Goal: Task Accomplishment & Management: Use online tool/utility

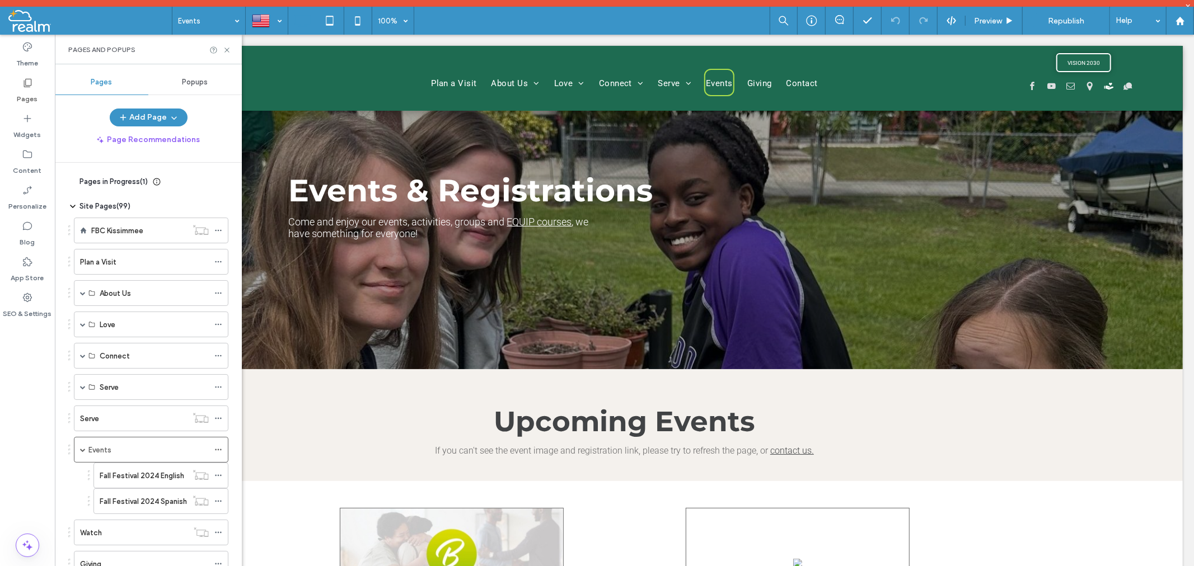
scroll to position [62, 0]
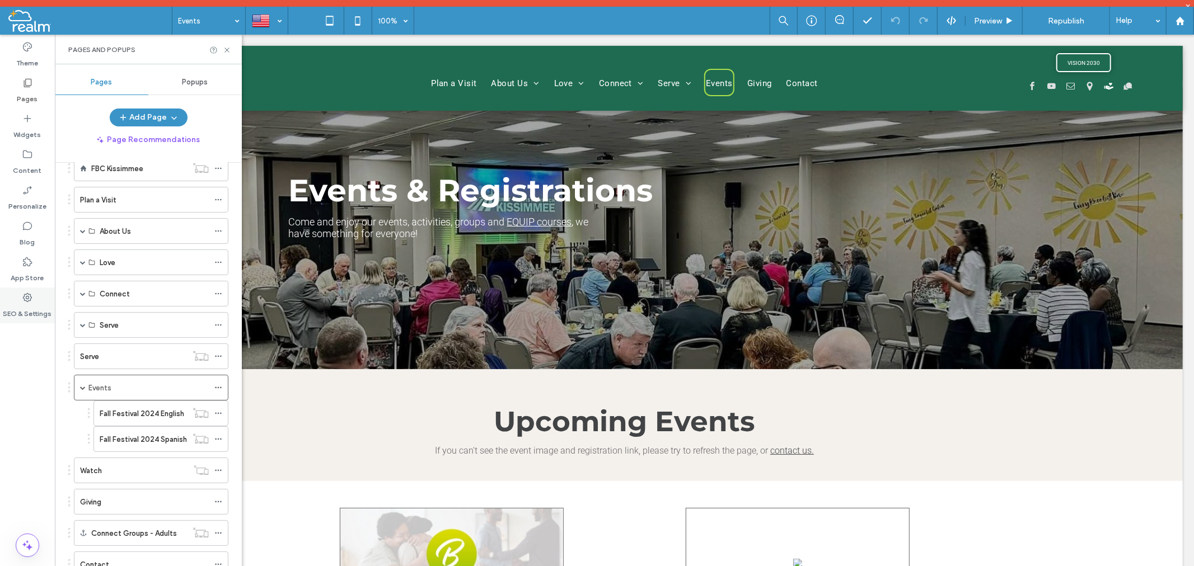
click at [20, 306] on label "SEO & Settings" at bounding box center [27, 311] width 49 height 16
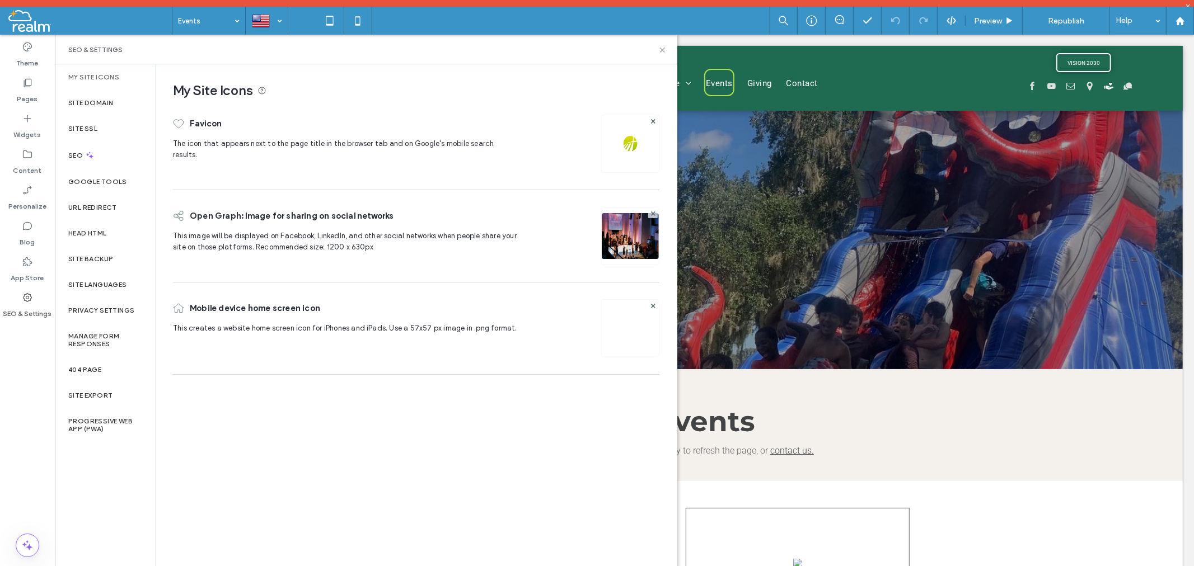
click at [25, 293] on icon at bounding box center [27, 297] width 11 height 11
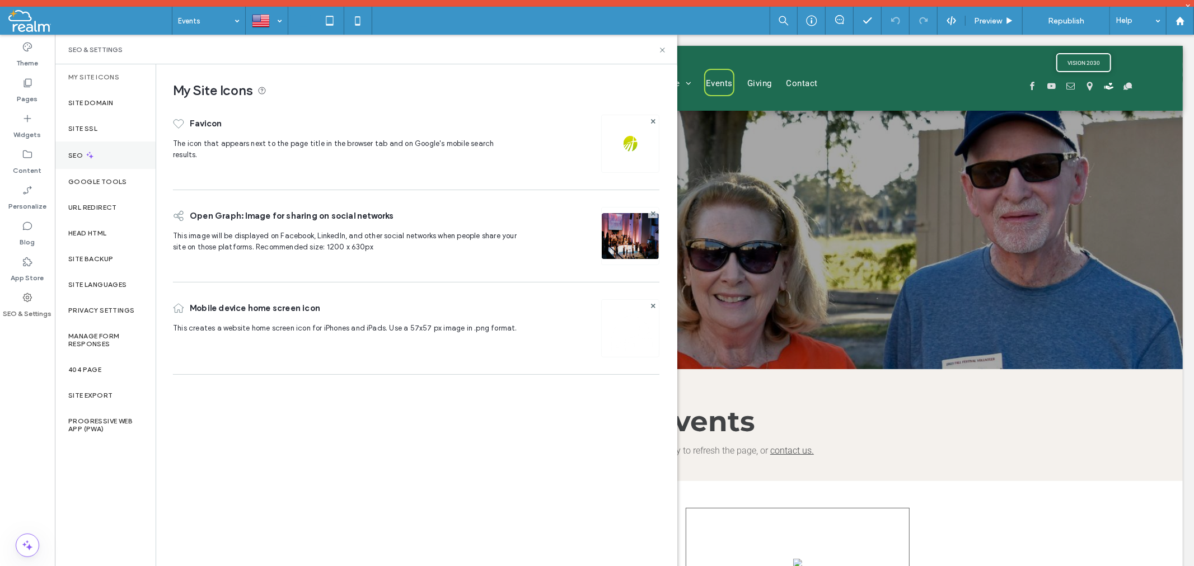
click at [72, 153] on label "SEO" at bounding box center [76, 156] width 17 height 8
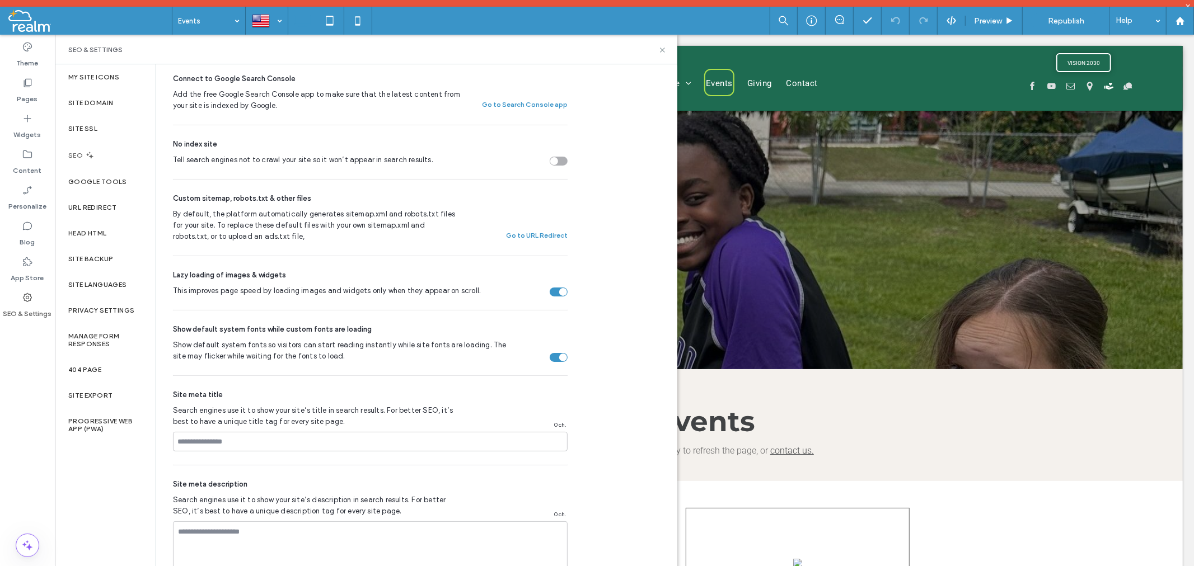
scroll to position [311, 0]
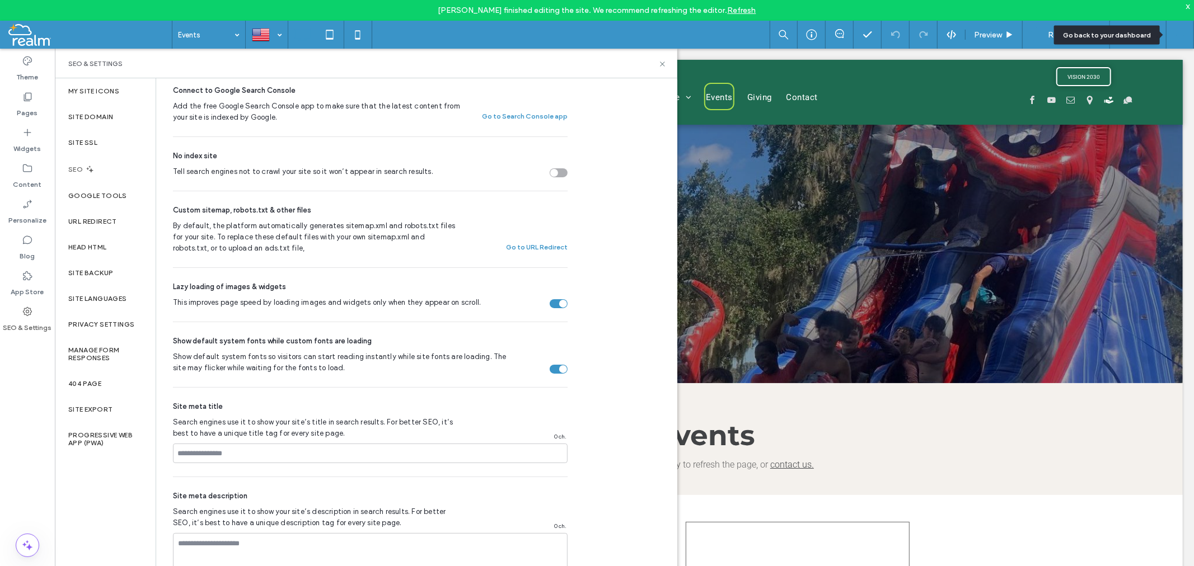
click at [1179, 29] on div at bounding box center [1180, 35] width 28 height 28
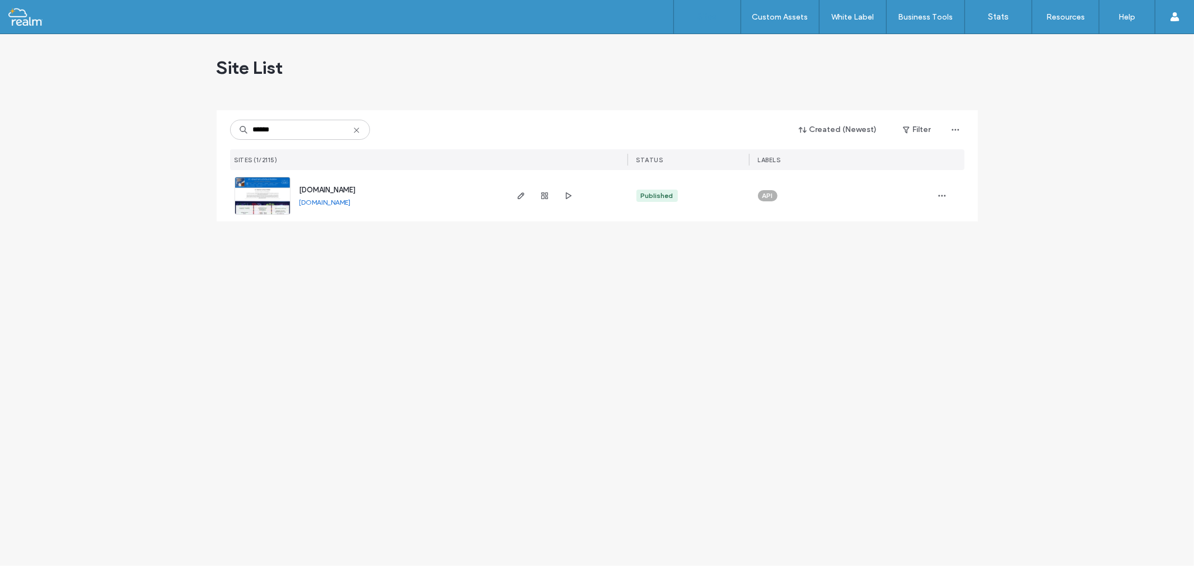
type input "******"
click at [317, 187] on span "www.stignatiussac.org" at bounding box center [327, 190] width 57 height 8
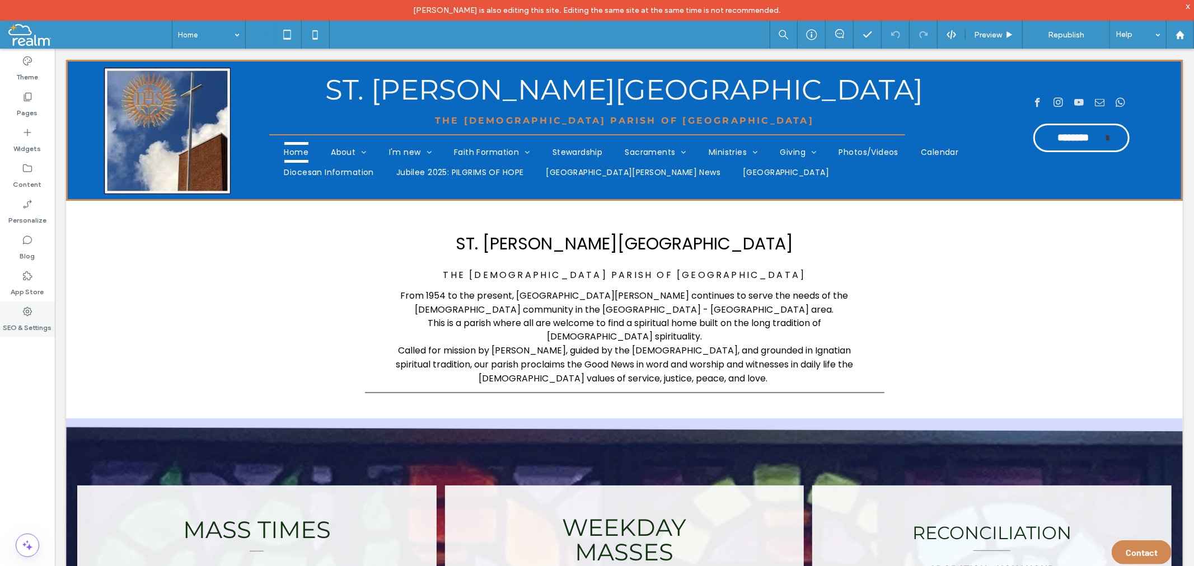
click at [40, 312] on div "SEO & Settings" at bounding box center [27, 320] width 55 height 36
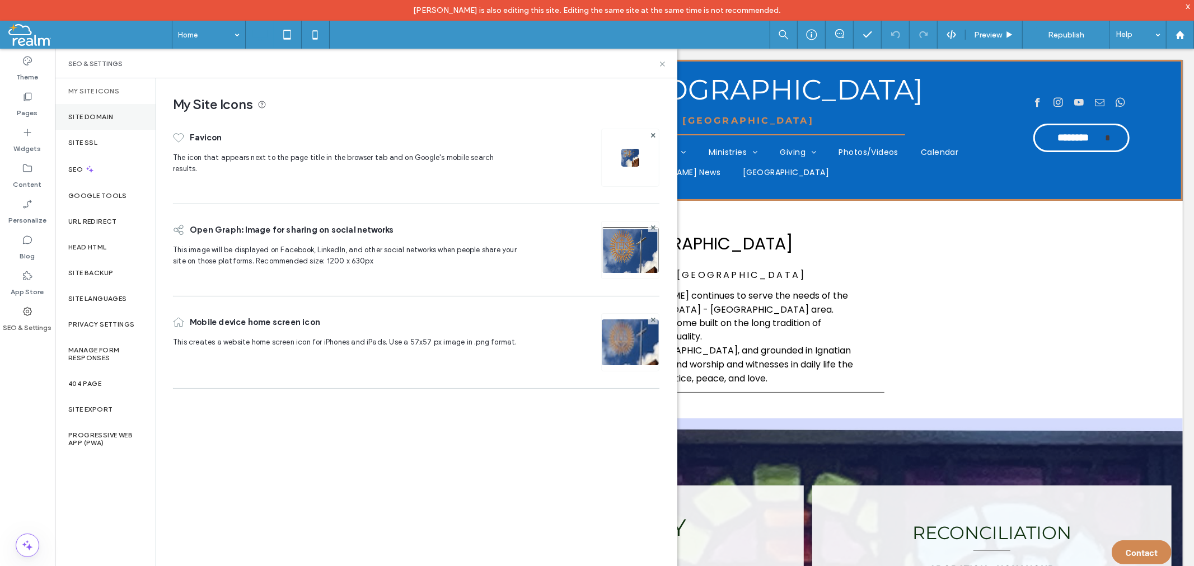
click at [87, 112] on div "Site Domain" at bounding box center [105, 117] width 101 height 26
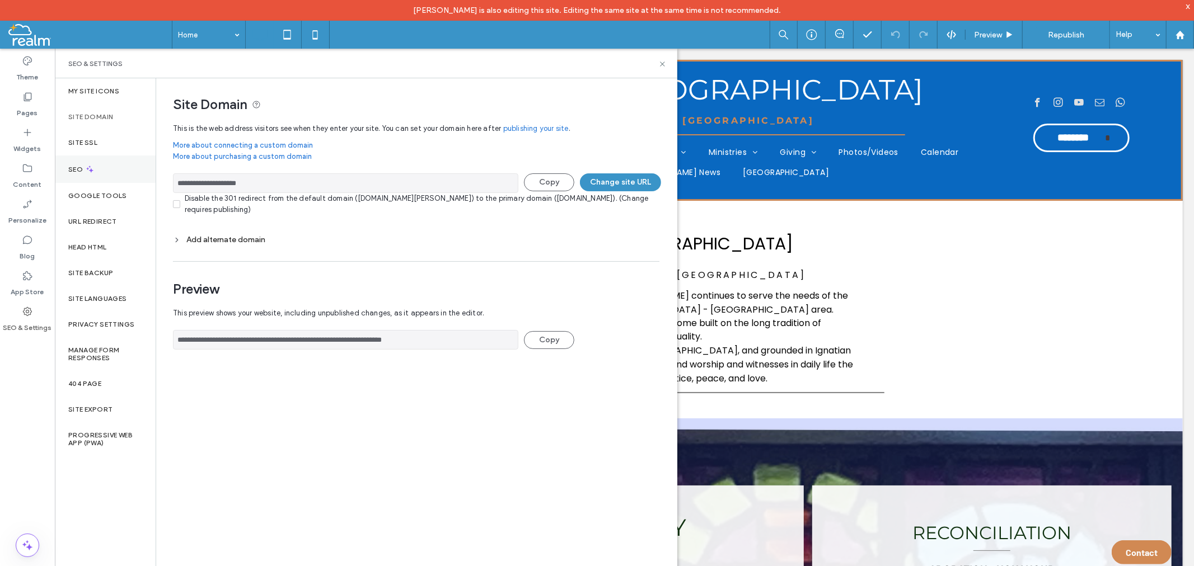
click at [73, 175] on div "SEO" at bounding box center [105, 169] width 101 height 27
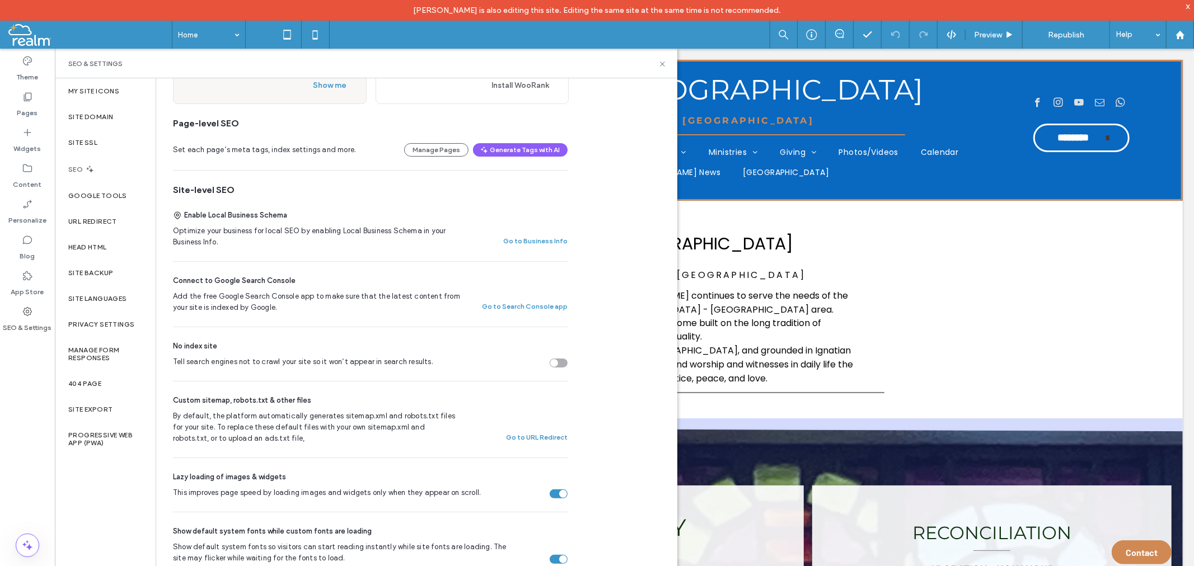
scroll to position [186, 0]
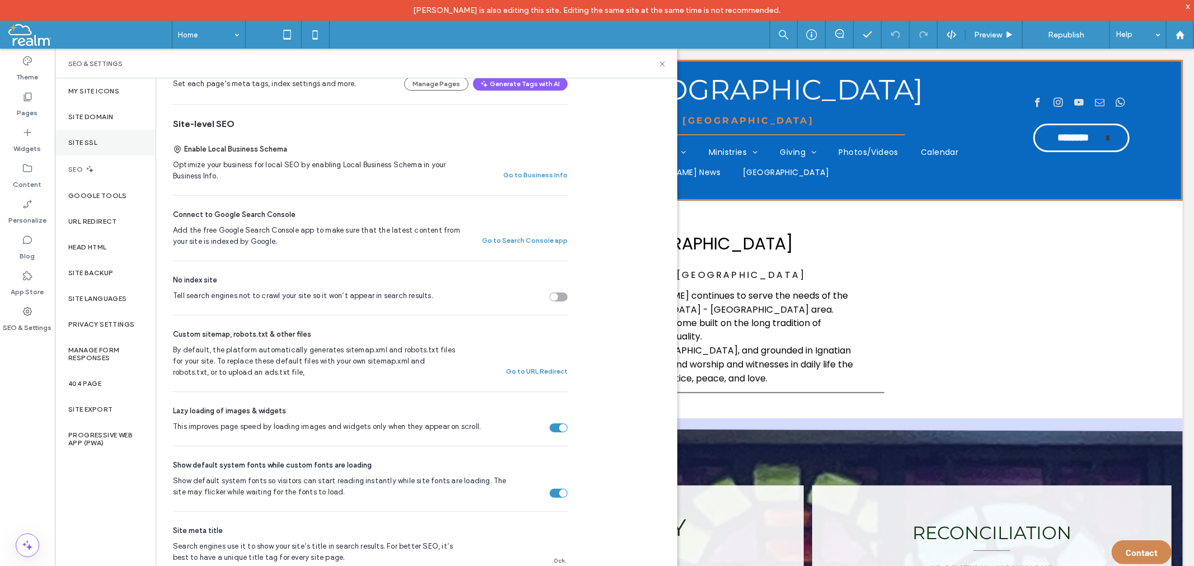
click at [74, 143] on label "Site SSL" at bounding box center [82, 143] width 29 height 8
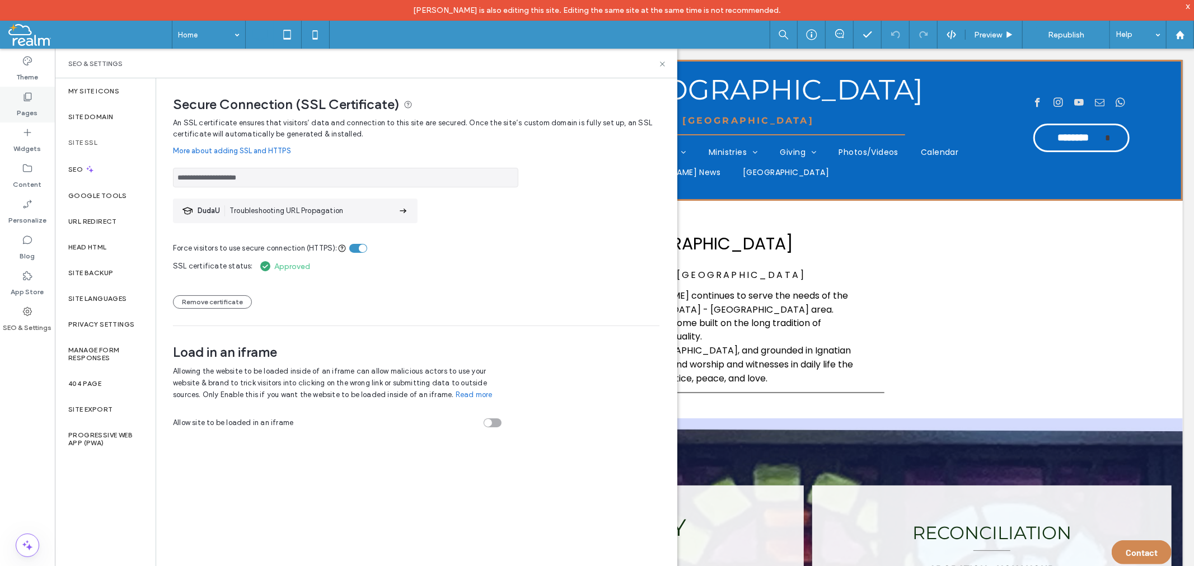
click at [21, 99] on div "Pages" at bounding box center [27, 105] width 55 height 36
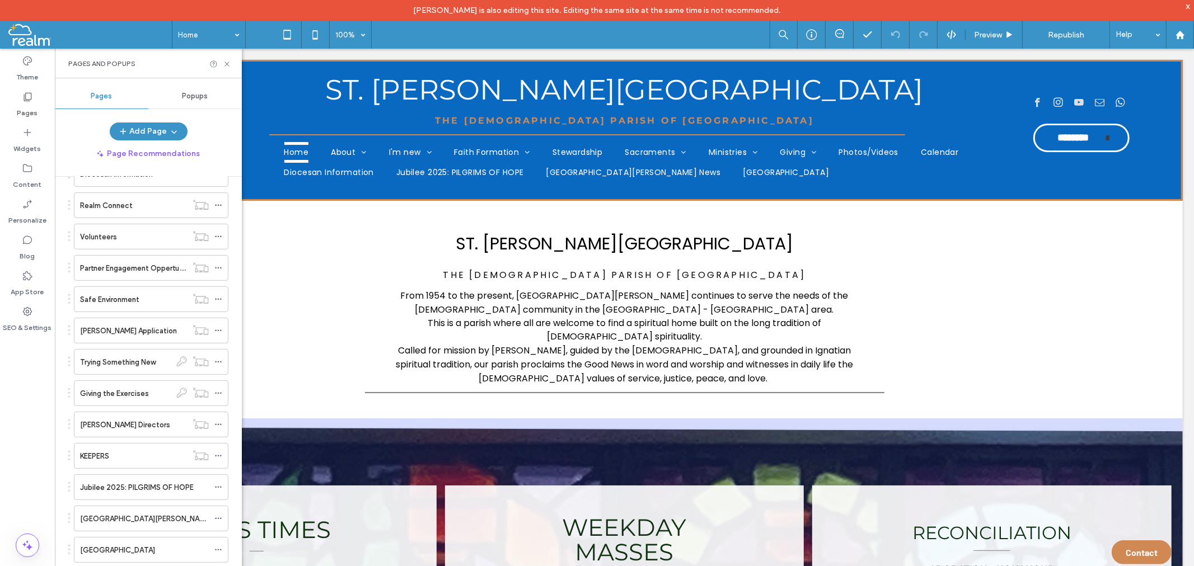
scroll to position [459, 0]
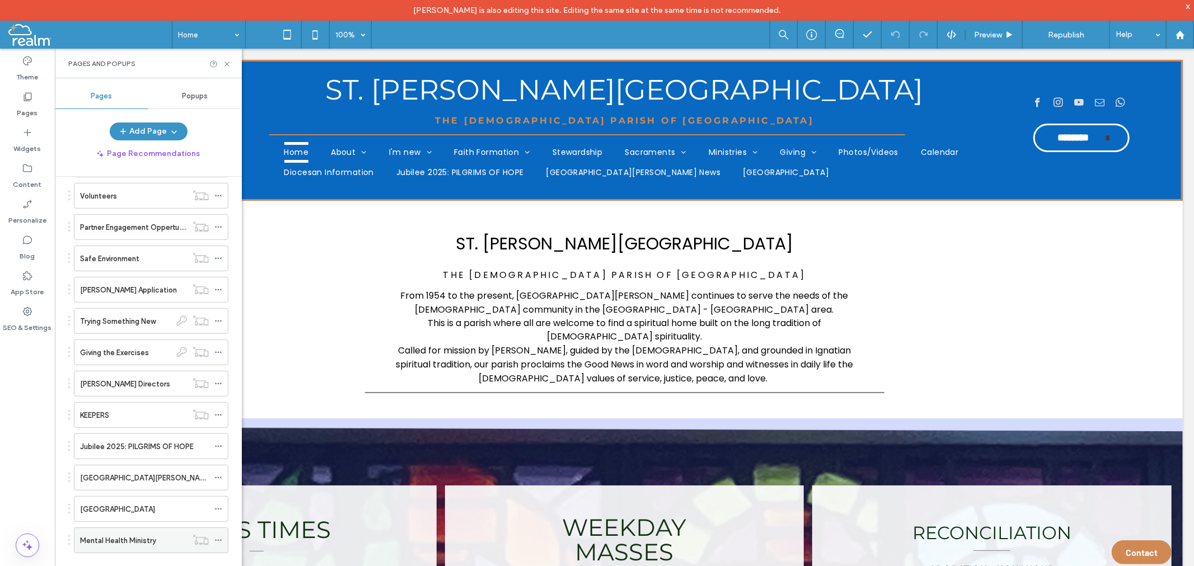
click at [121, 541] on label "Mental Health Ministry" at bounding box center [118, 541] width 76 height 20
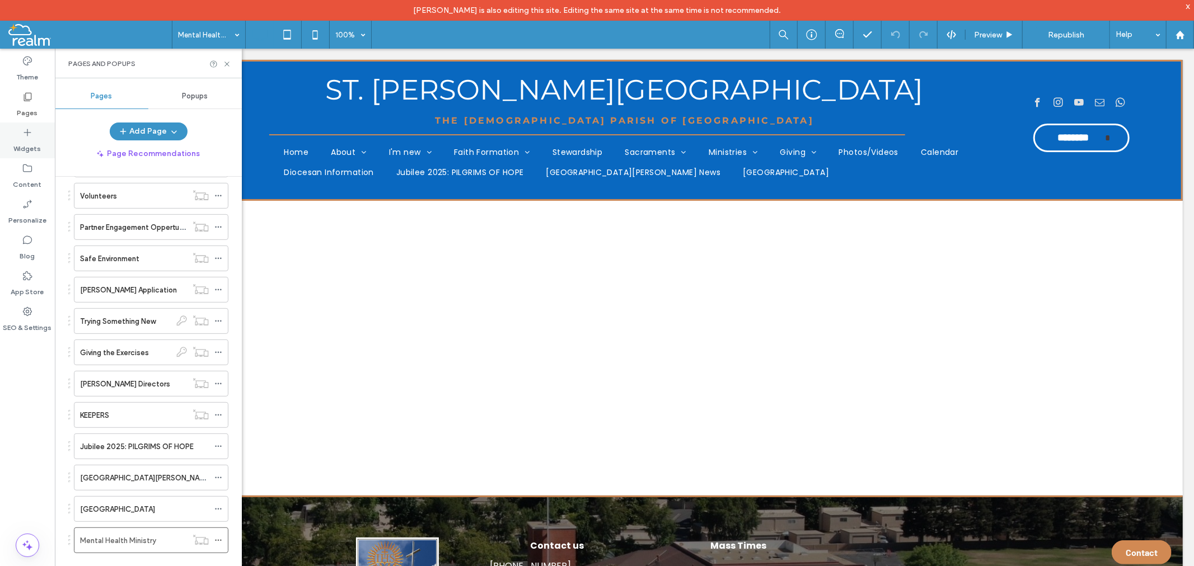
click at [31, 137] on icon at bounding box center [27, 132] width 11 height 11
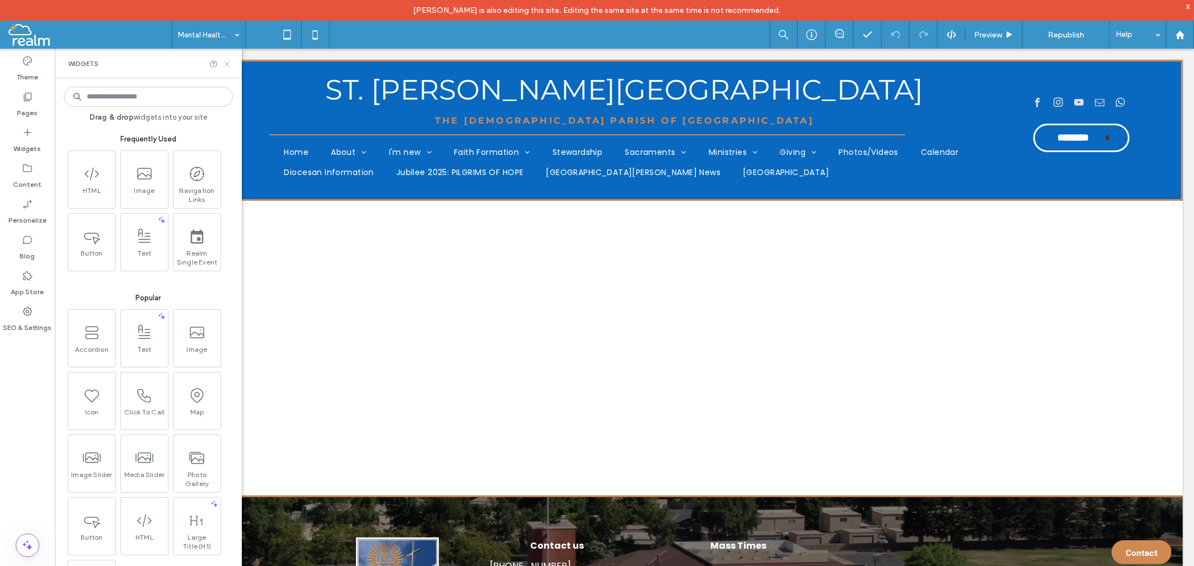
drag, startPoint x: 228, startPoint y: 63, endPoint x: 169, endPoint y: 16, distance: 75.4
click at [228, 63] on icon at bounding box center [227, 64] width 8 height 8
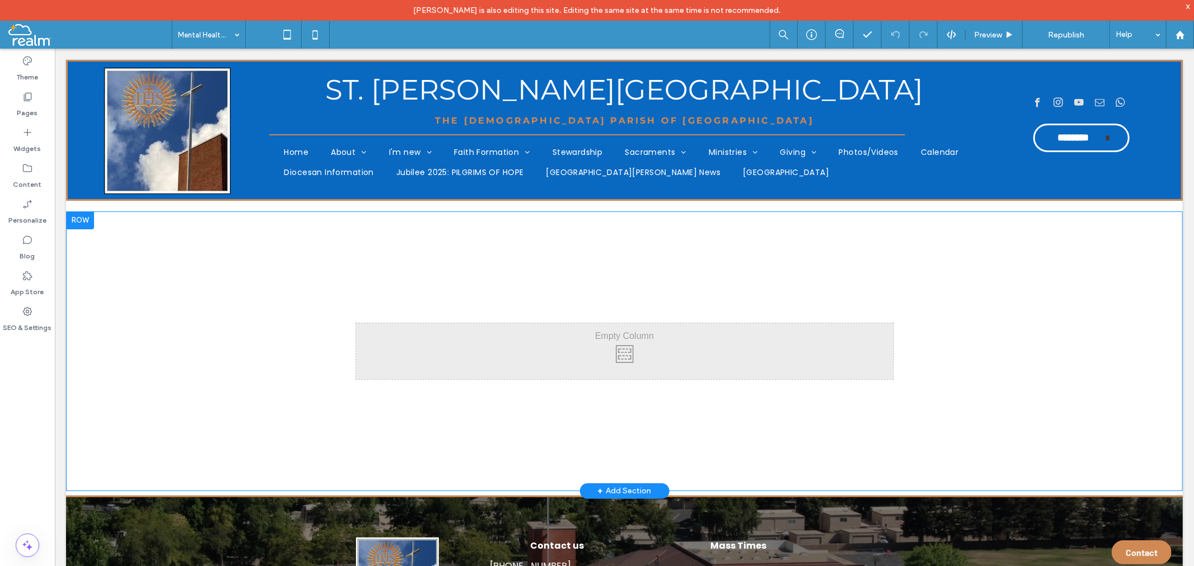
click at [79, 218] on div at bounding box center [79, 220] width 28 height 18
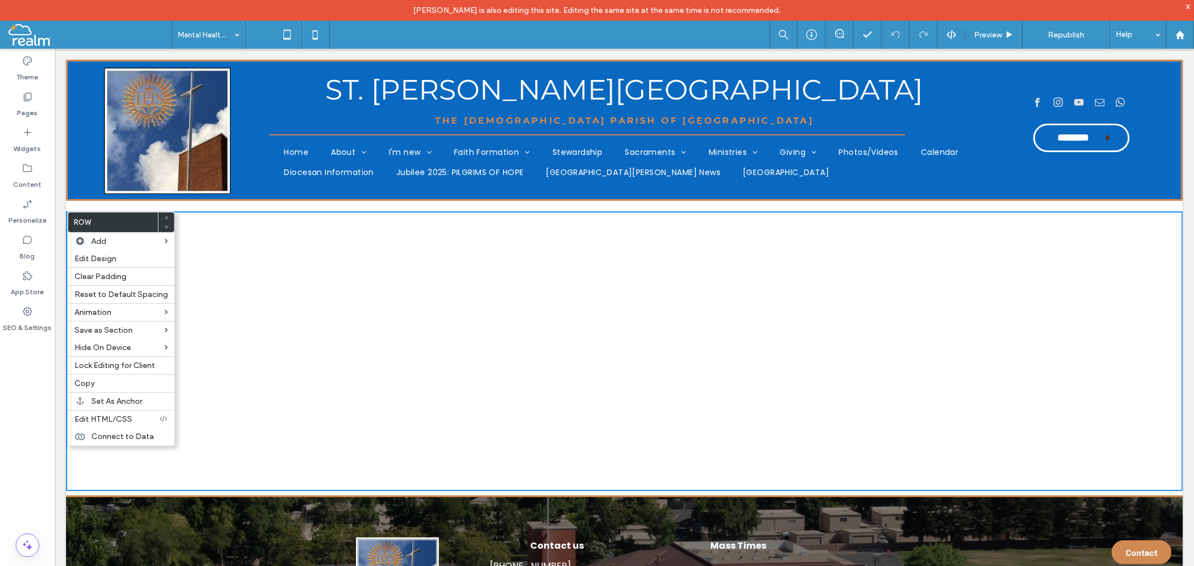
click at [292, 263] on div "Click To Paste Row + Add Section" at bounding box center [623, 351] width 1117 height 280
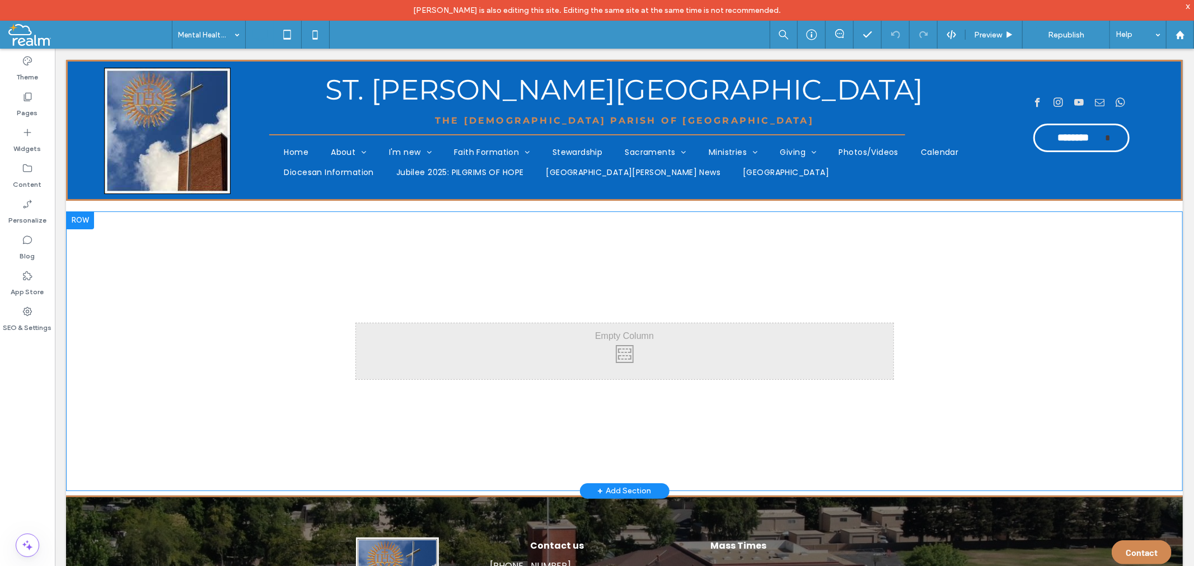
click at [79, 216] on div at bounding box center [79, 220] width 28 height 18
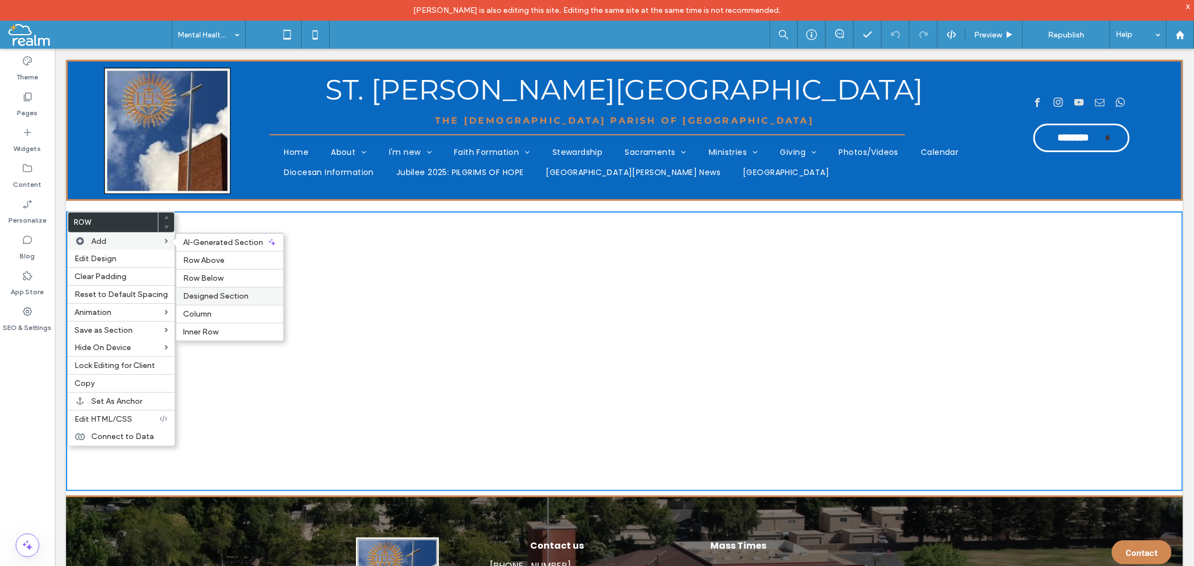
click at [225, 294] on span "Designed Section" at bounding box center [215, 297] width 65 height 10
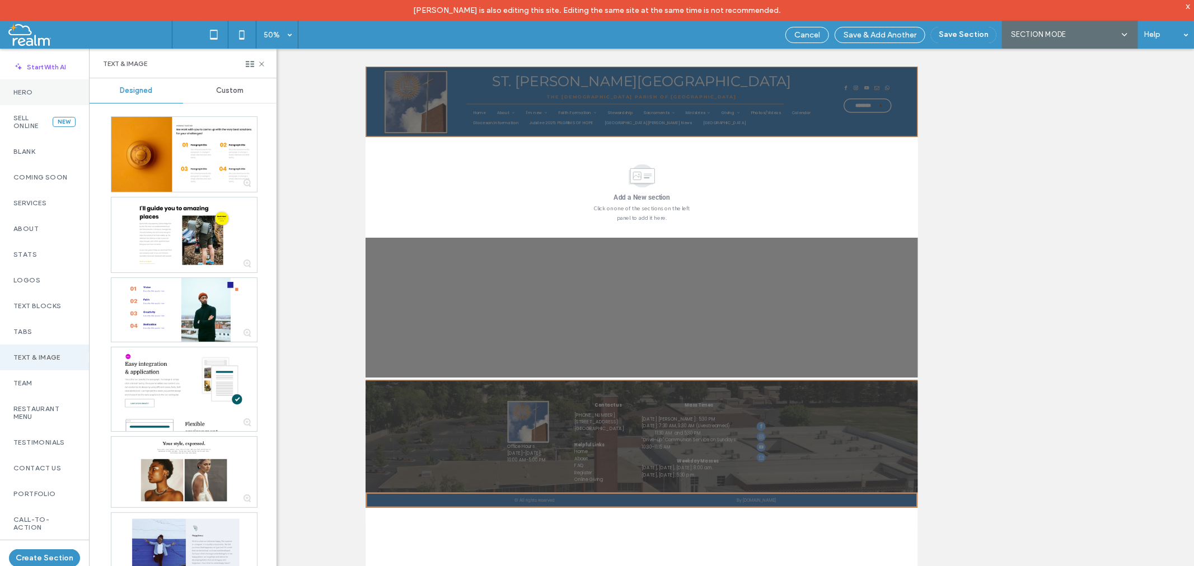
click at [20, 90] on label "Hero" at bounding box center [44, 92] width 62 height 8
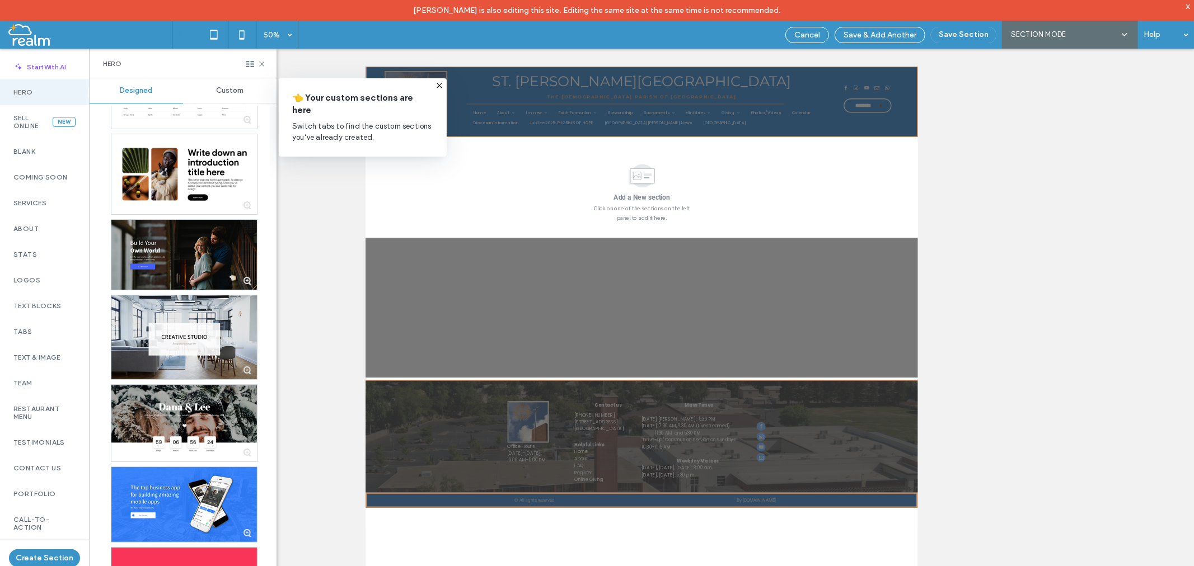
scroll to position [1564, 0]
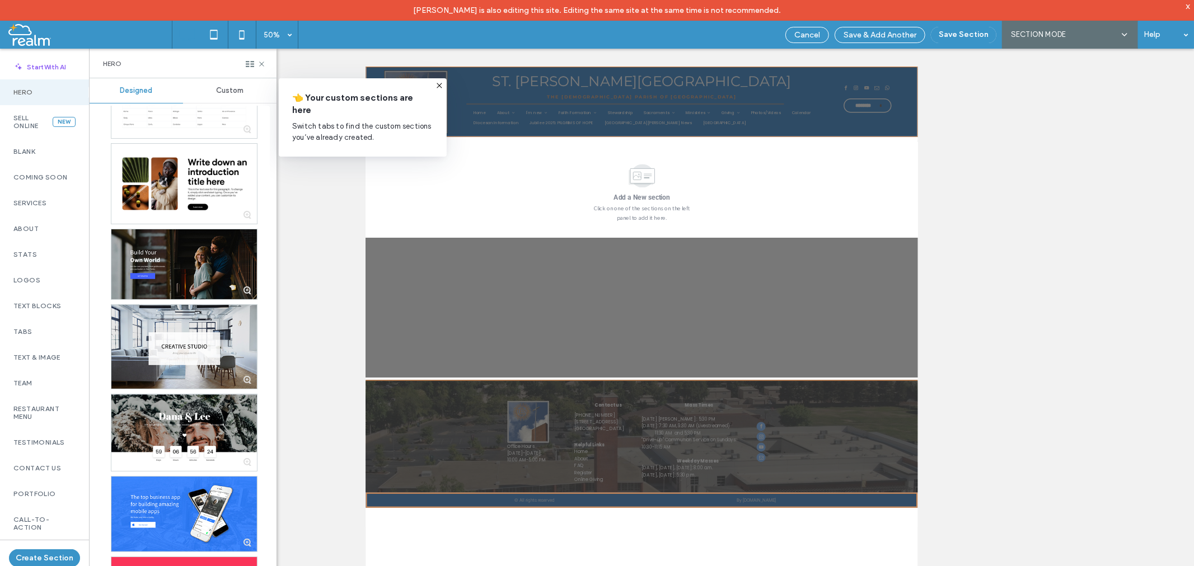
click at [268, 60] on div "Hero" at bounding box center [183, 64] width 187 height 30
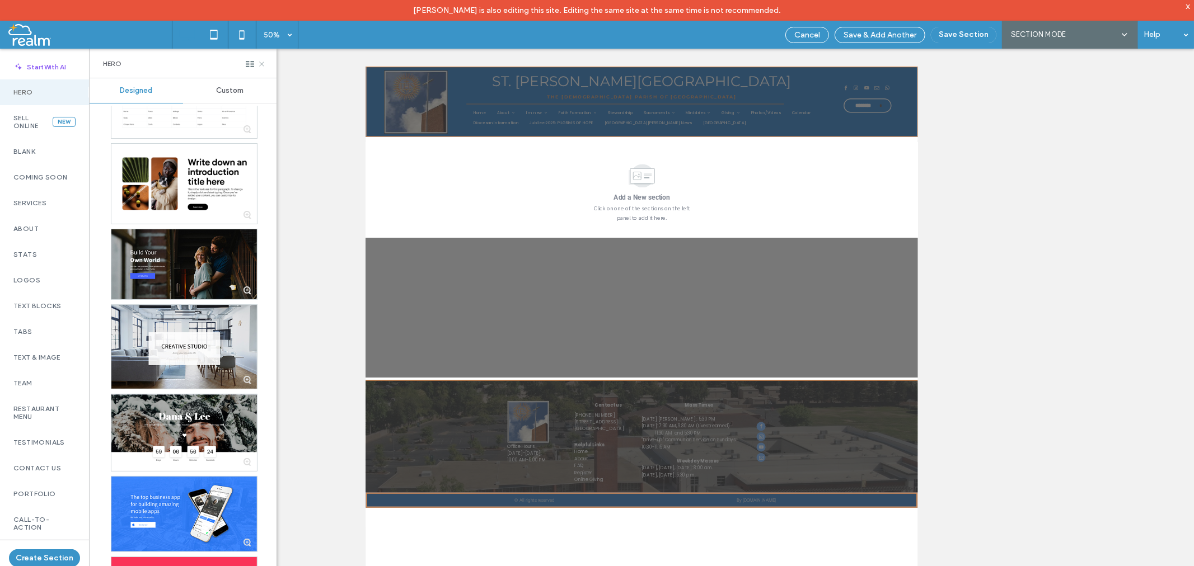
click at [265, 62] on icon at bounding box center [261, 64] width 8 height 8
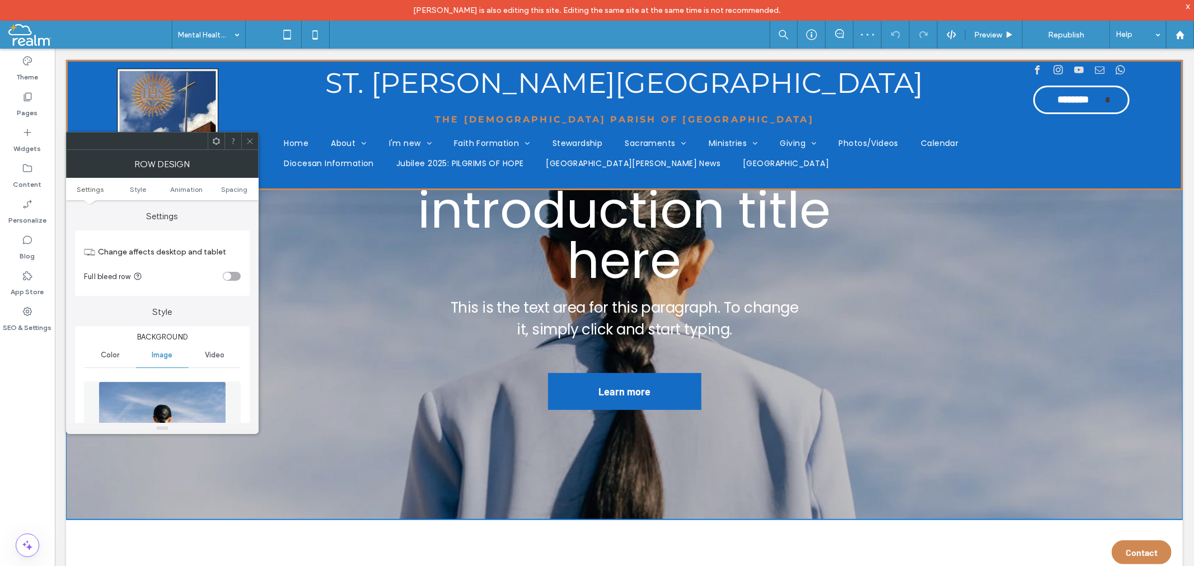
scroll to position [249, 0]
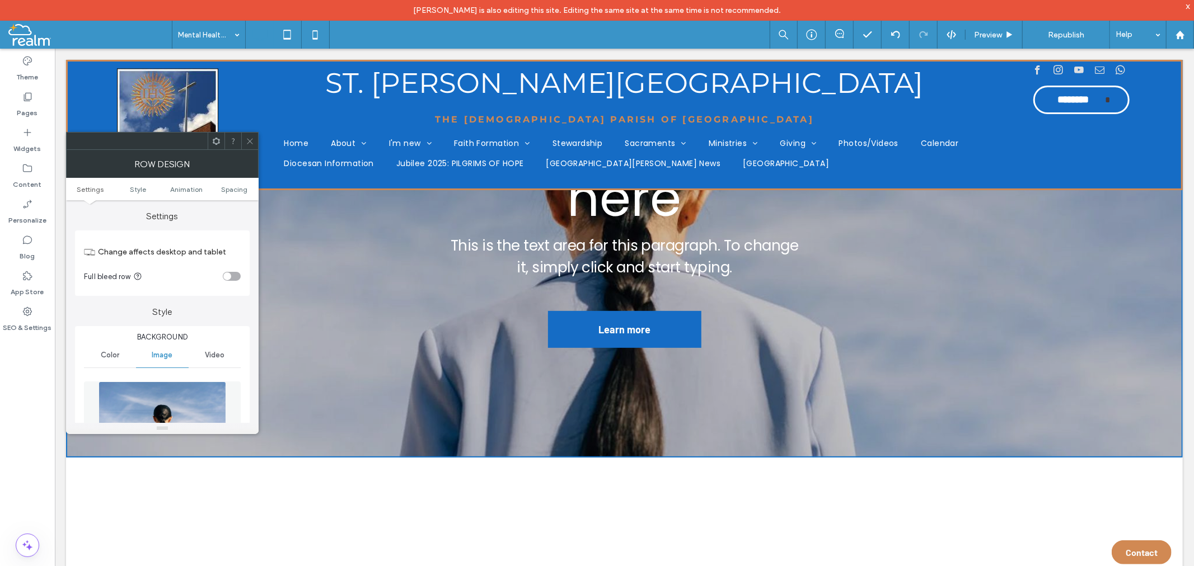
click at [241, 140] on div at bounding box center [249, 141] width 17 height 17
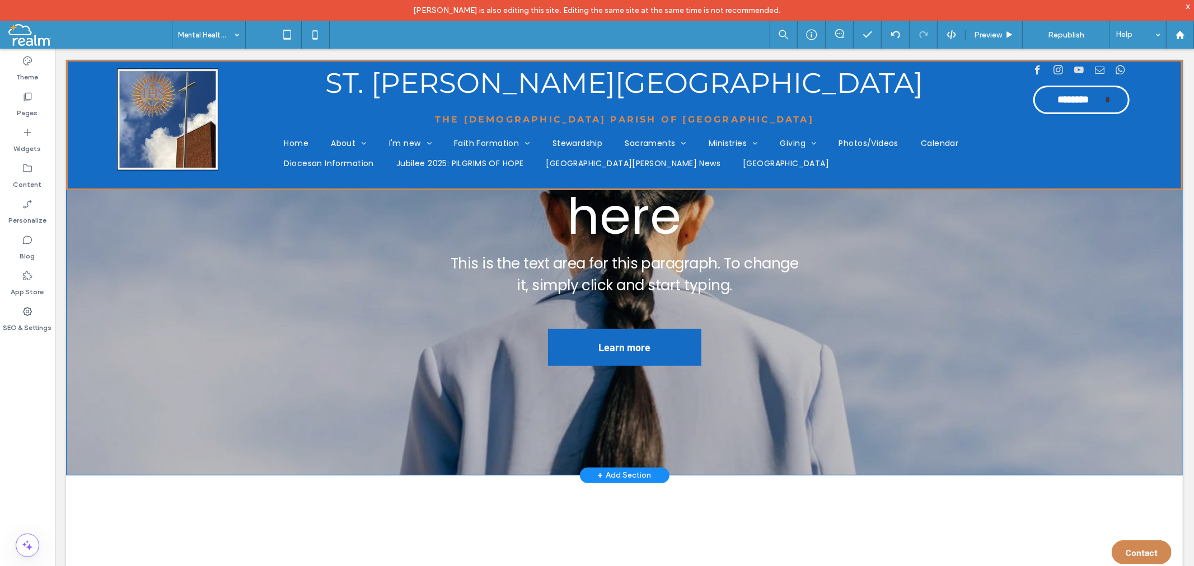
scroll to position [0, 0]
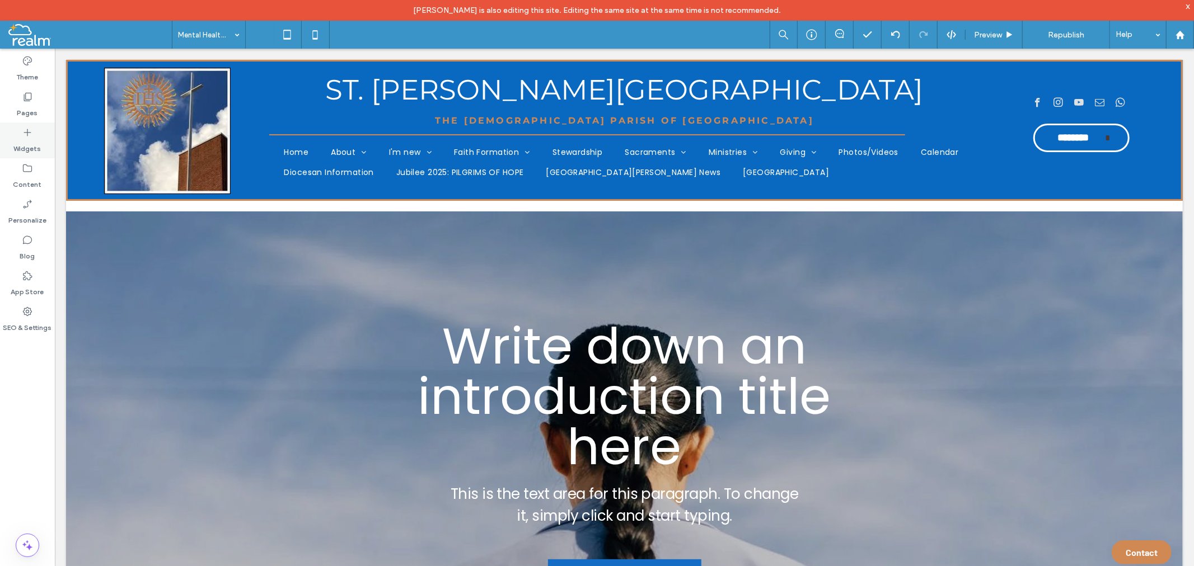
click at [29, 138] on icon at bounding box center [27, 132] width 11 height 11
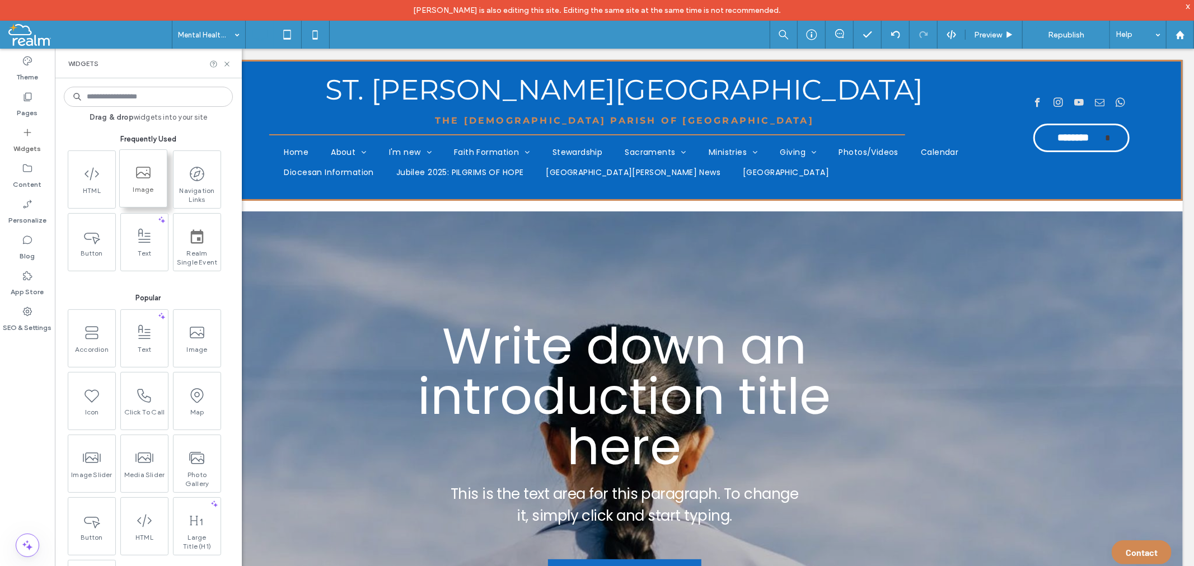
click at [148, 186] on span "Image" at bounding box center [143, 193] width 47 height 16
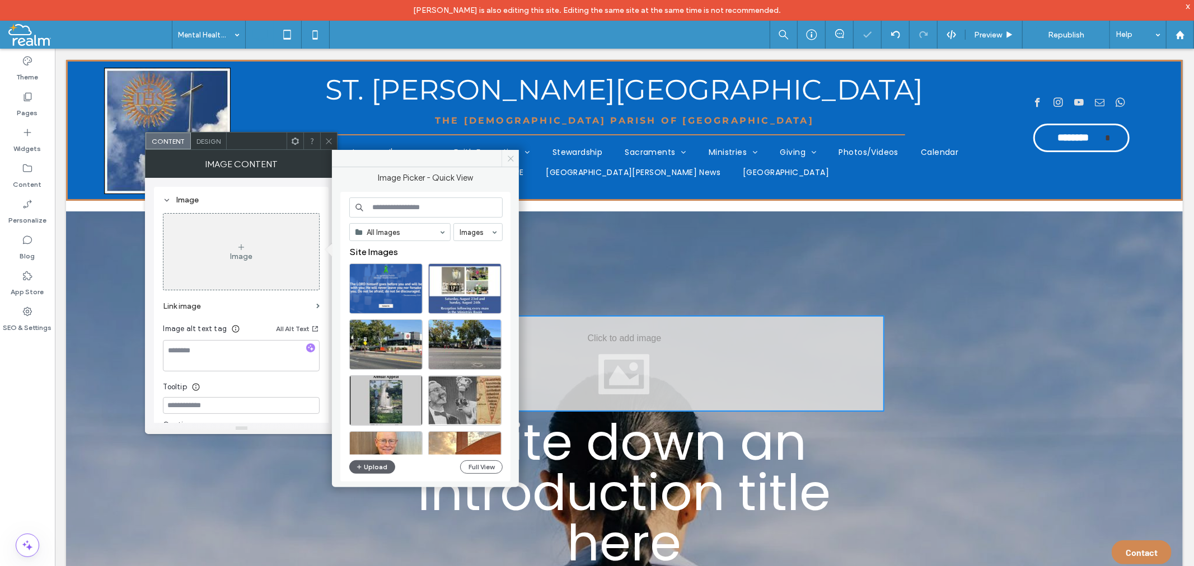
click at [508, 159] on icon at bounding box center [511, 158] width 8 height 8
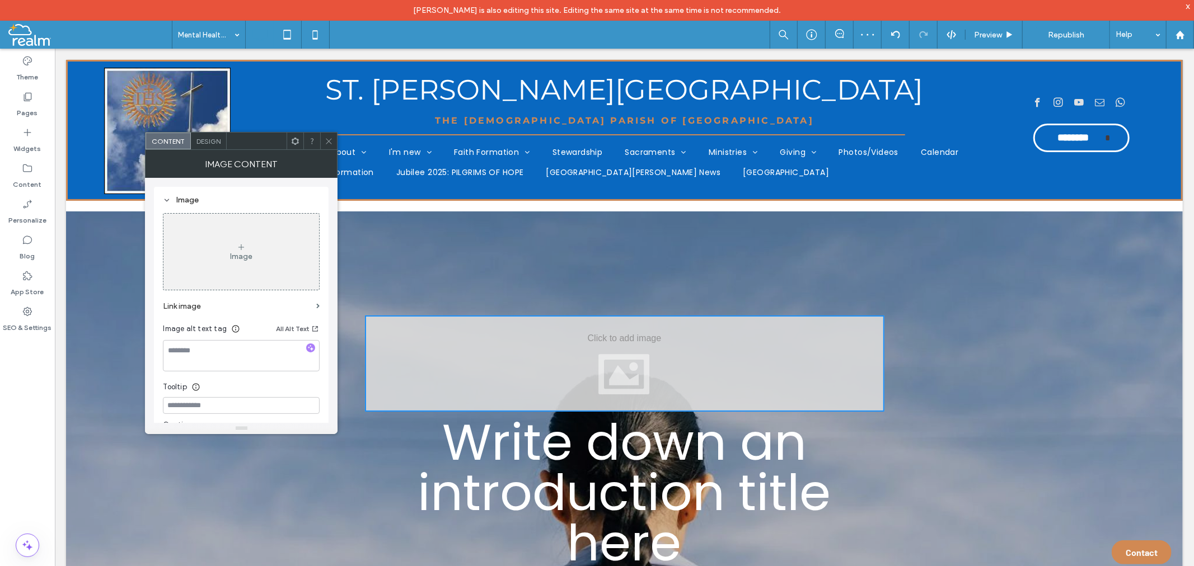
click at [328, 141] on icon at bounding box center [329, 141] width 8 height 8
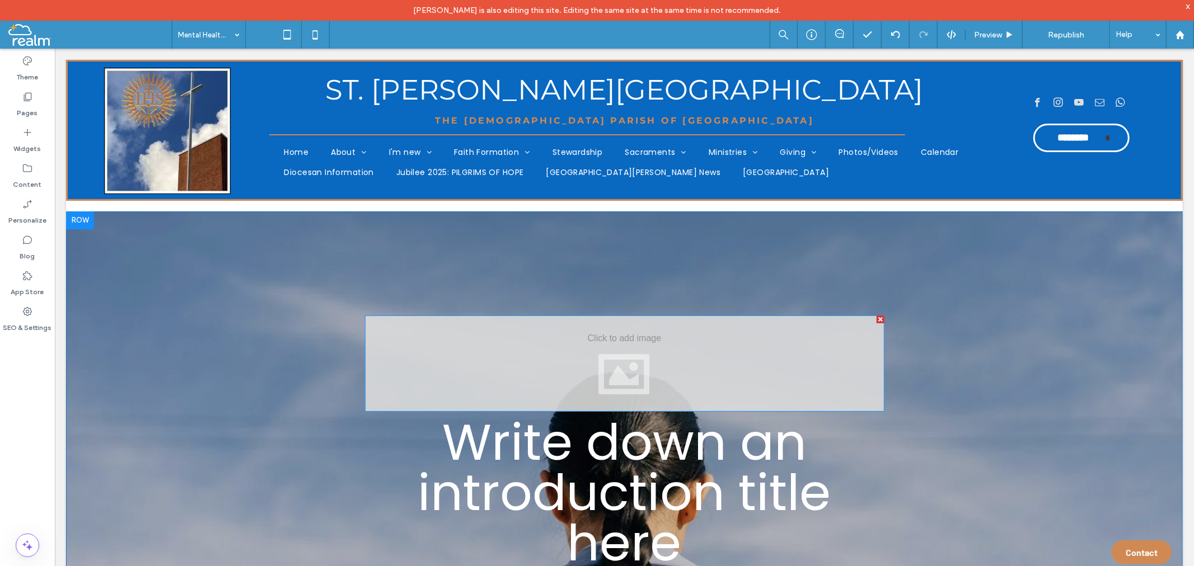
click at [876, 318] on div at bounding box center [880, 319] width 8 height 8
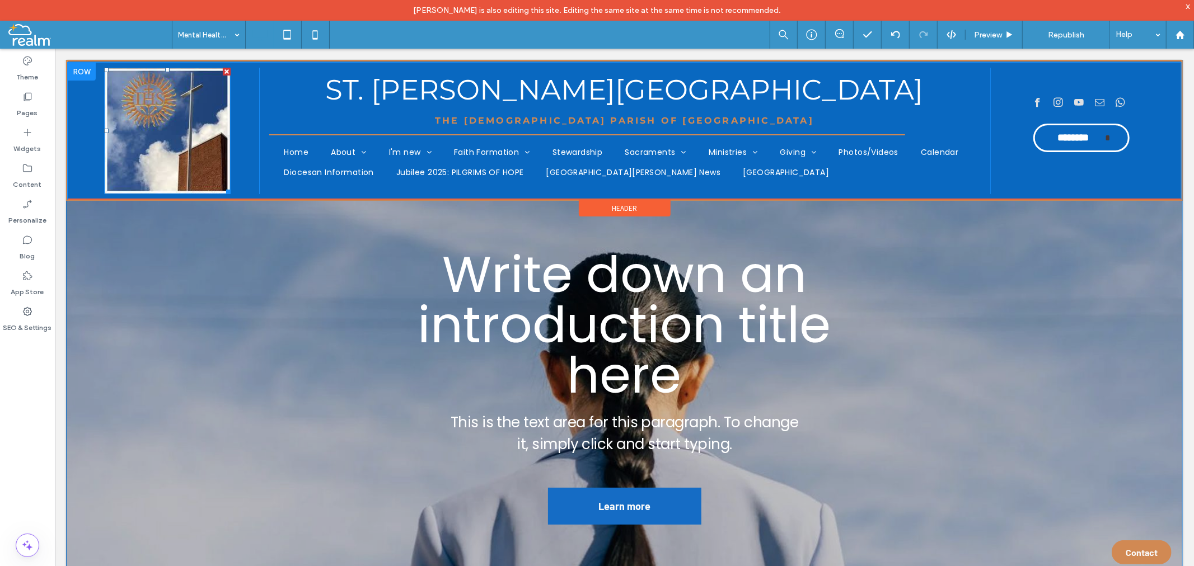
scroll to position [249, 0]
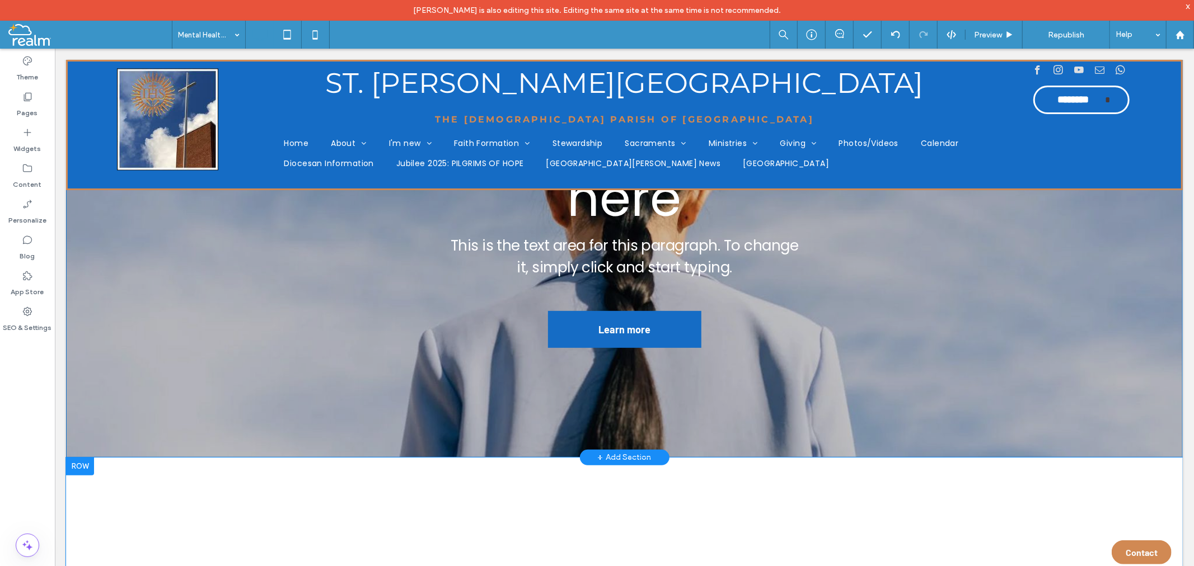
click at [78, 463] on div at bounding box center [79, 466] width 28 height 18
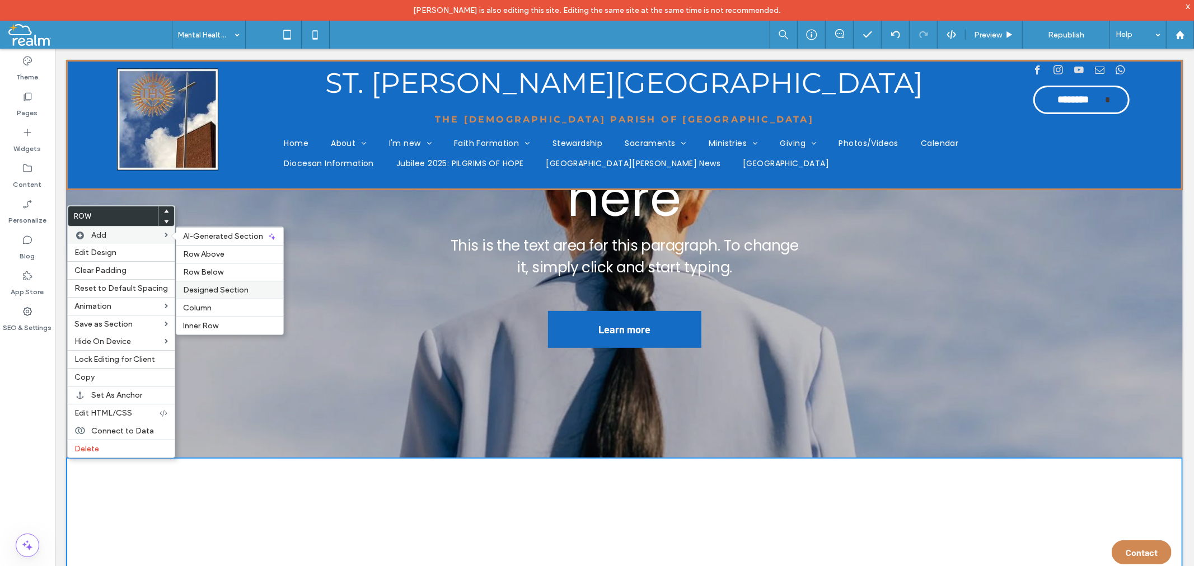
click at [215, 289] on span "Designed Section" at bounding box center [215, 290] width 65 height 10
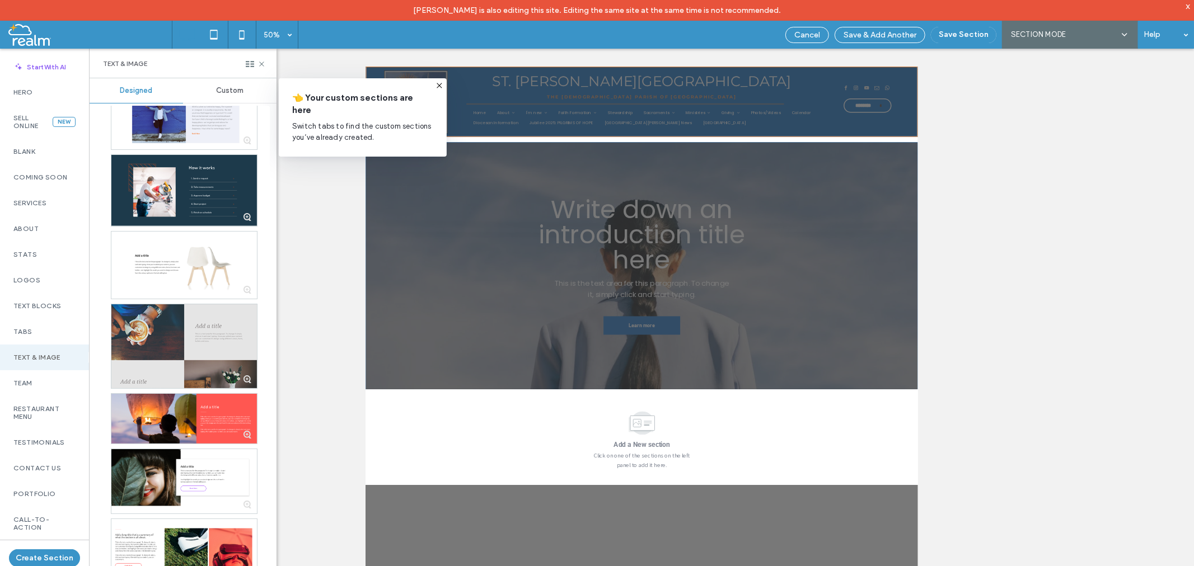
scroll to position [798, 0]
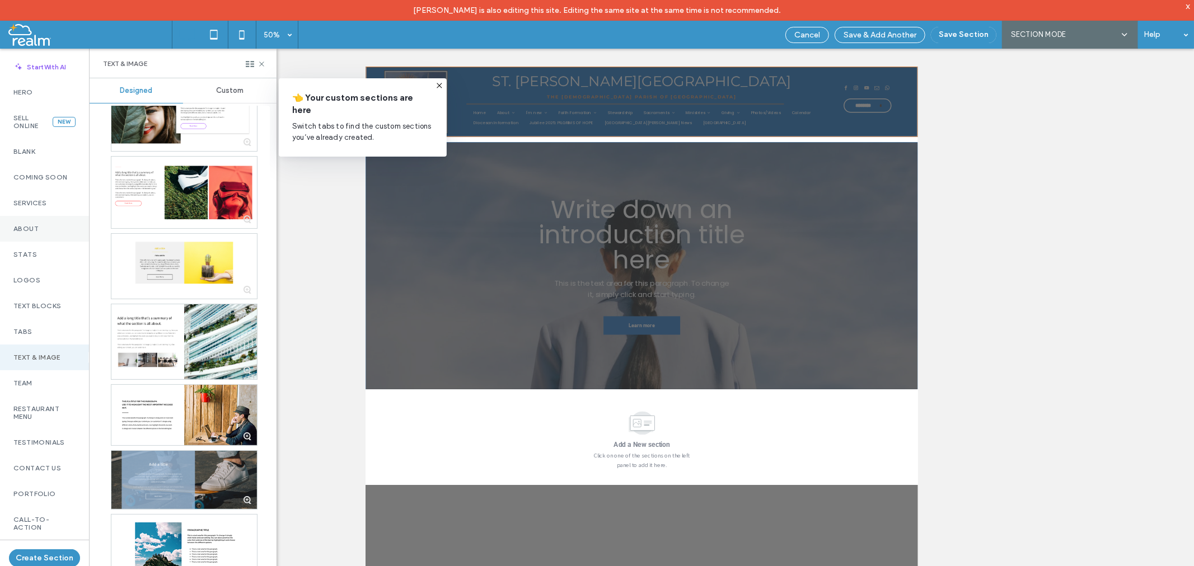
click at [29, 232] on label "About" at bounding box center [44, 229] width 62 height 8
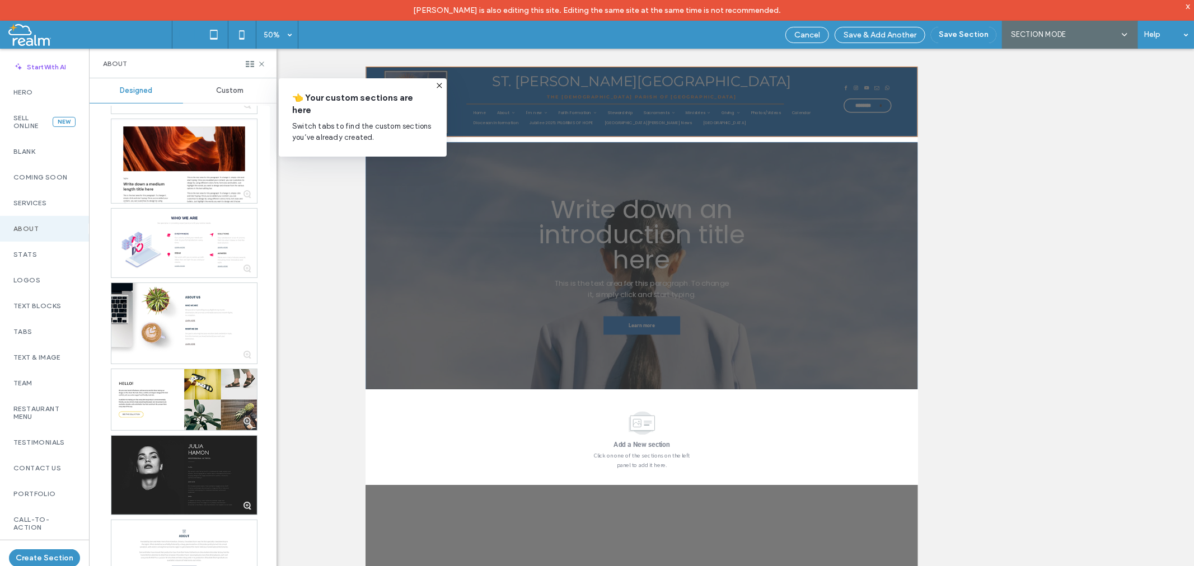
scroll to position [852, 0]
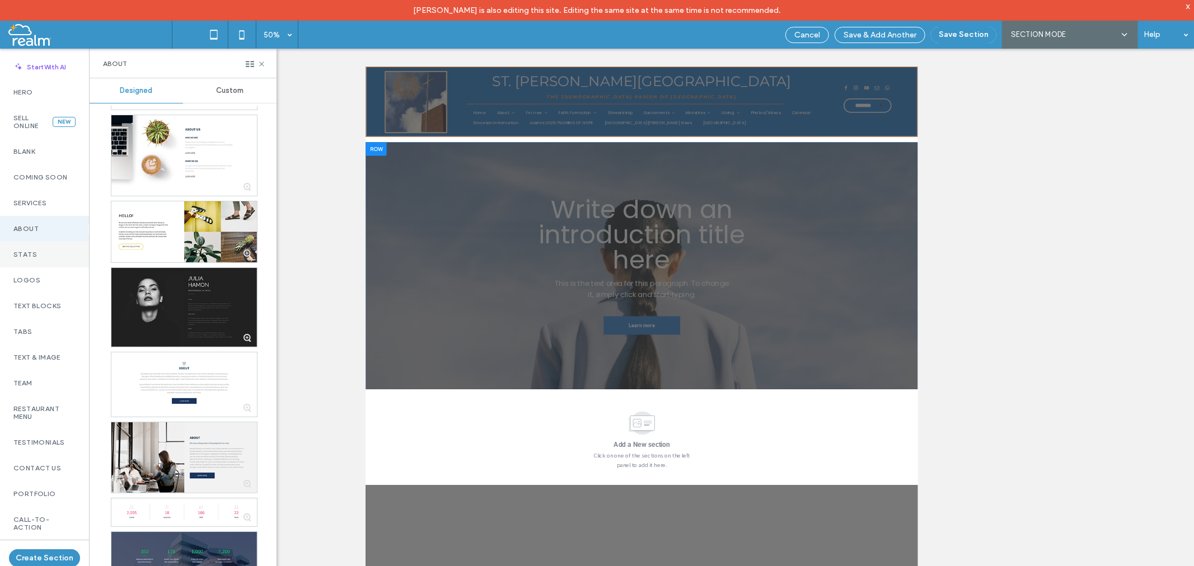
click at [31, 251] on label "Stats" at bounding box center [44, 255] width 62 height 8
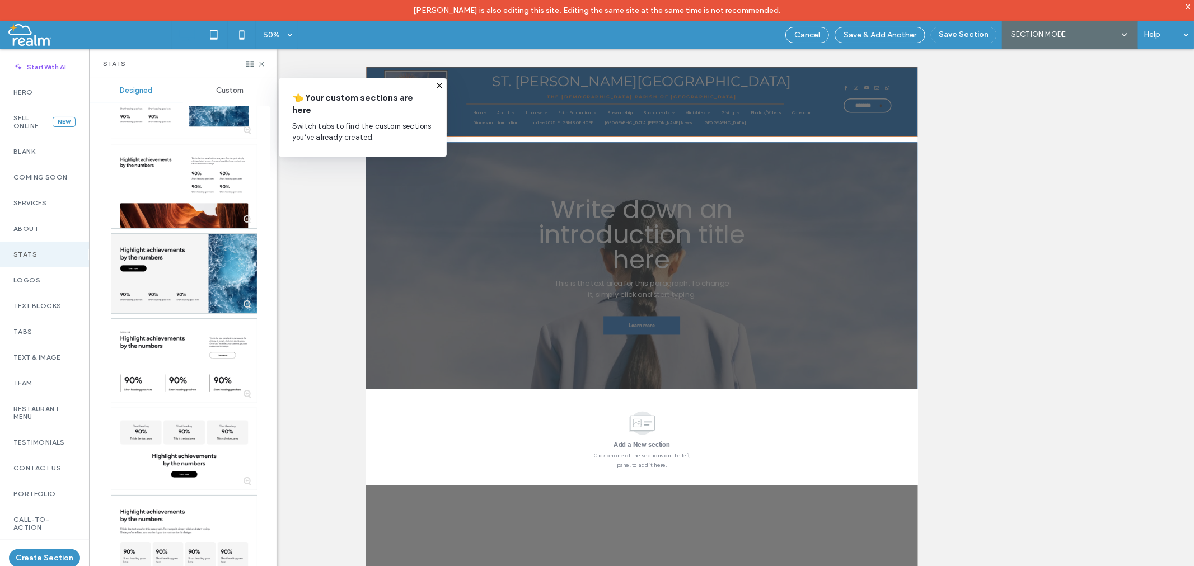
scroll to position [0, 0]
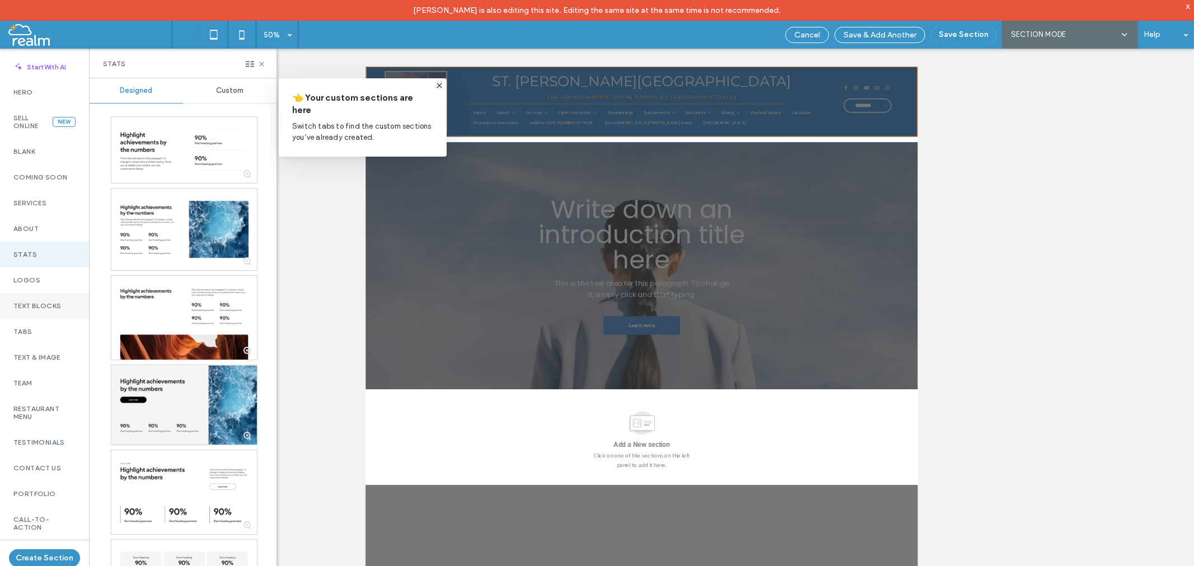
click at [25, 303] on label "Text Blocks" at bounding box center [44, 306] width 62 height 8
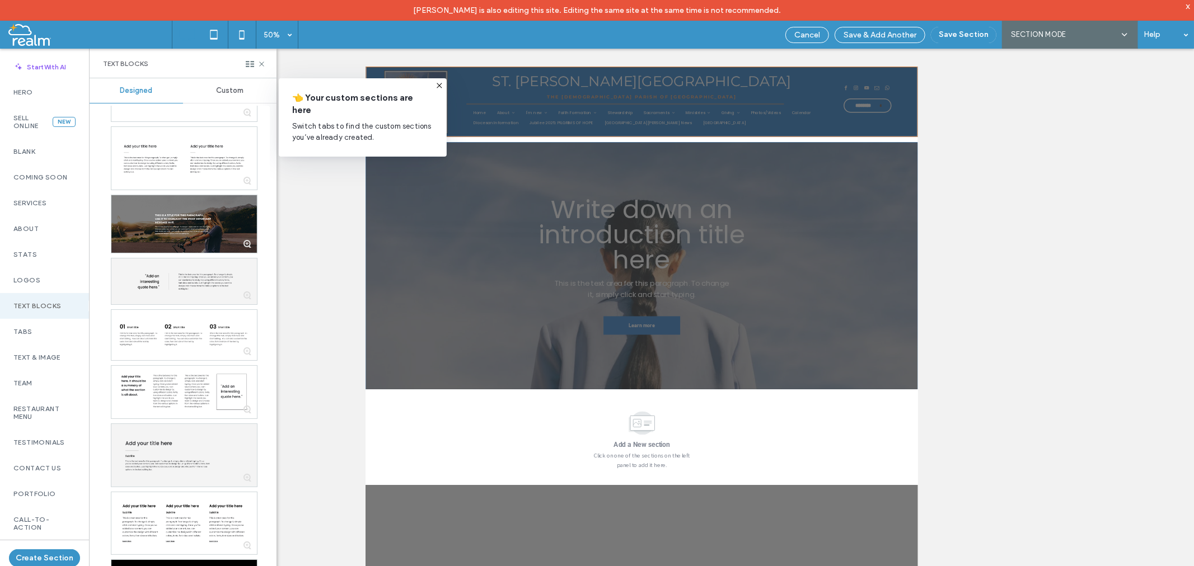
scroll to position [337, 0]
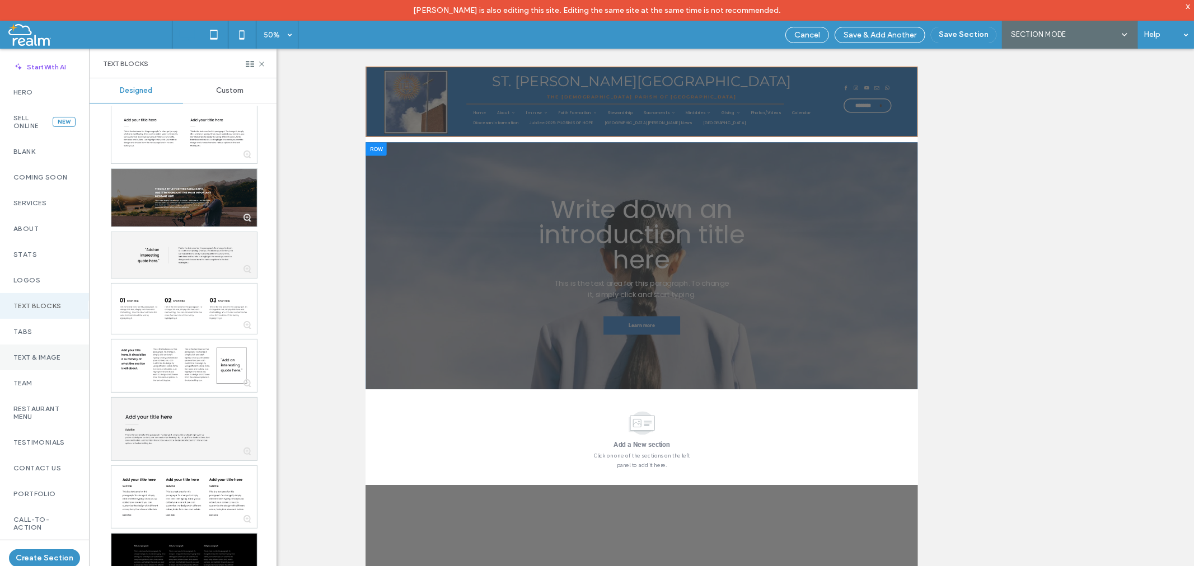
click at [31, 358] on label "Text & Image" at bounding box center [44, 358] width 62 height 8
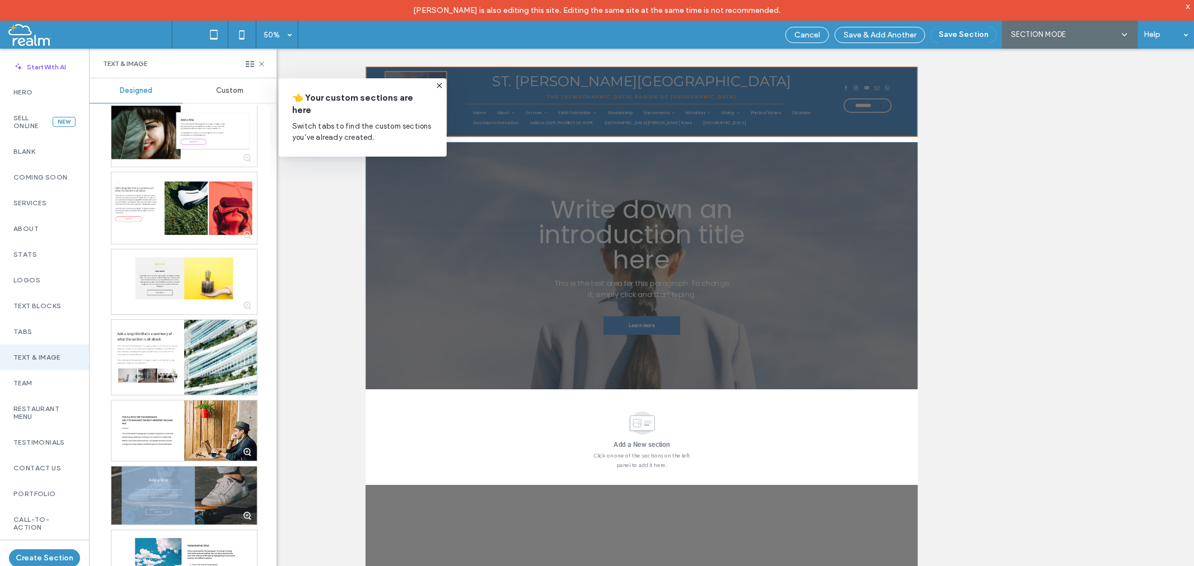
scroll to position [798, 0]
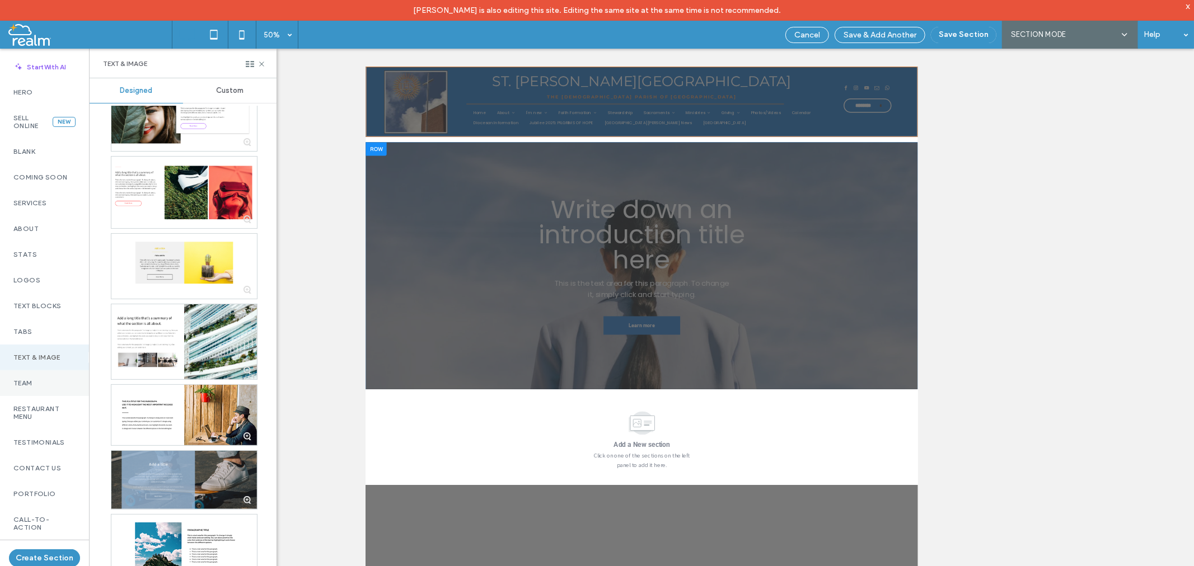
click at [26, 383] on label "Team" at bounding box center [44, 383] width 62 height 8
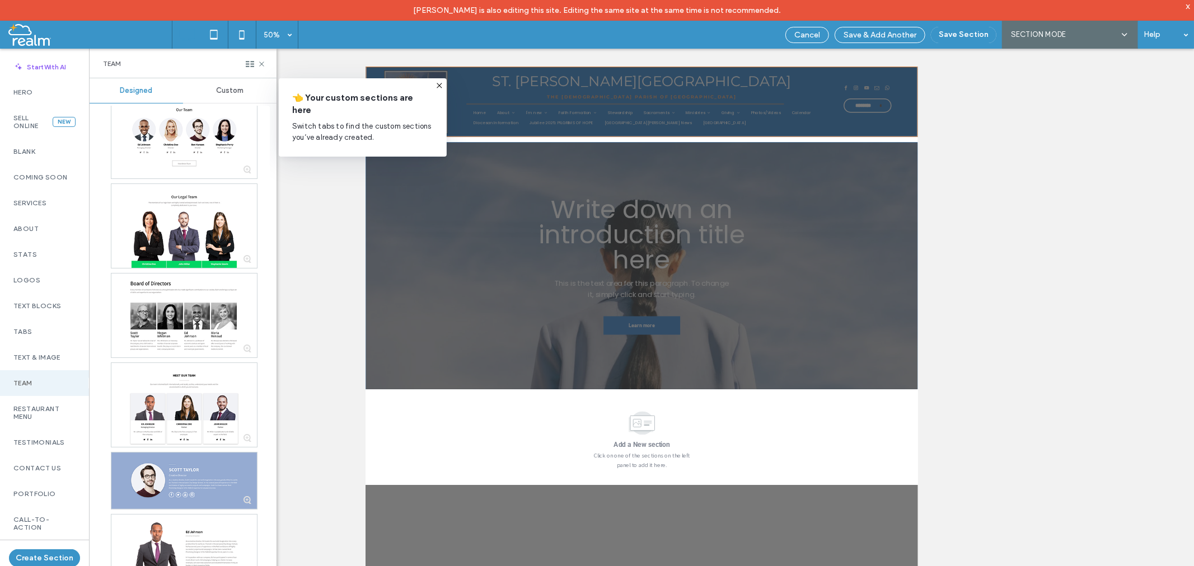
scroll to position [999, 0]
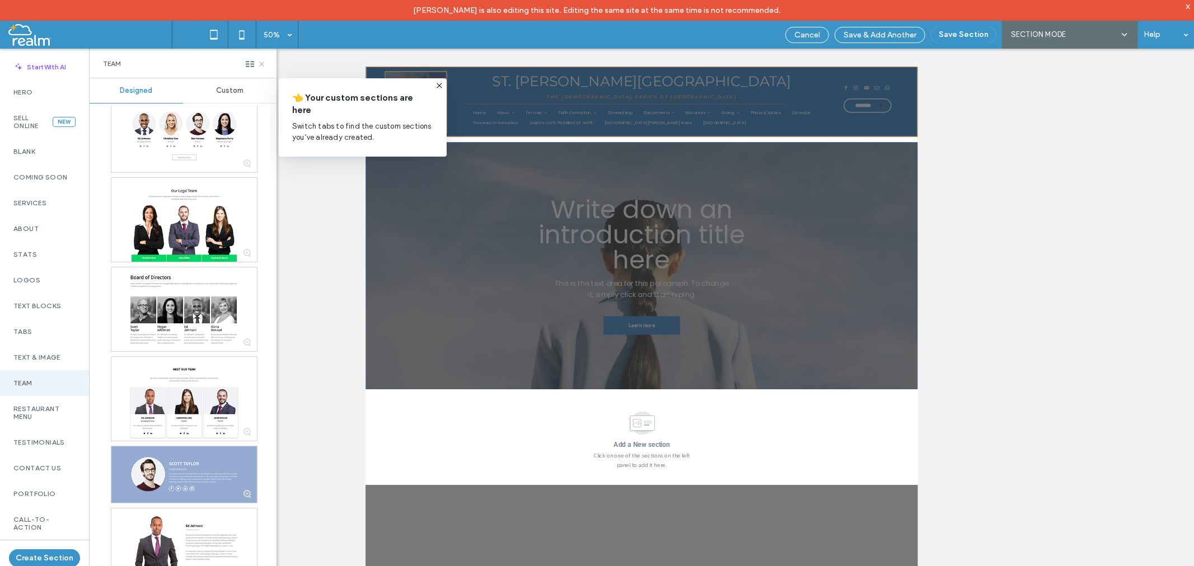
click at [260, 65] on icon at bounding box center [261, 64] width 8 height 8
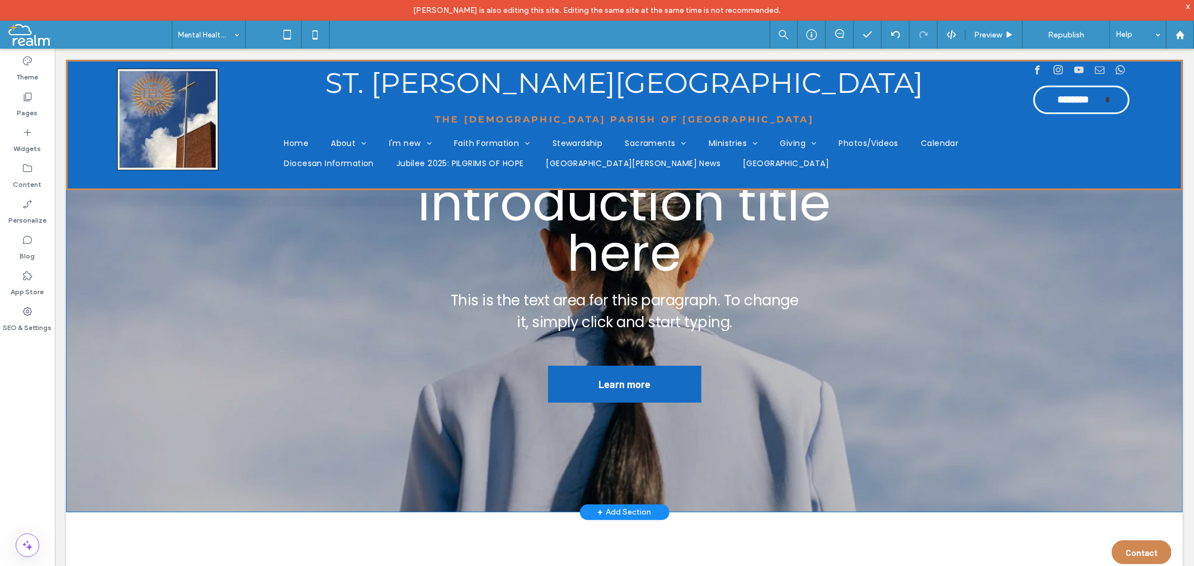
scroll to position [186, 0]
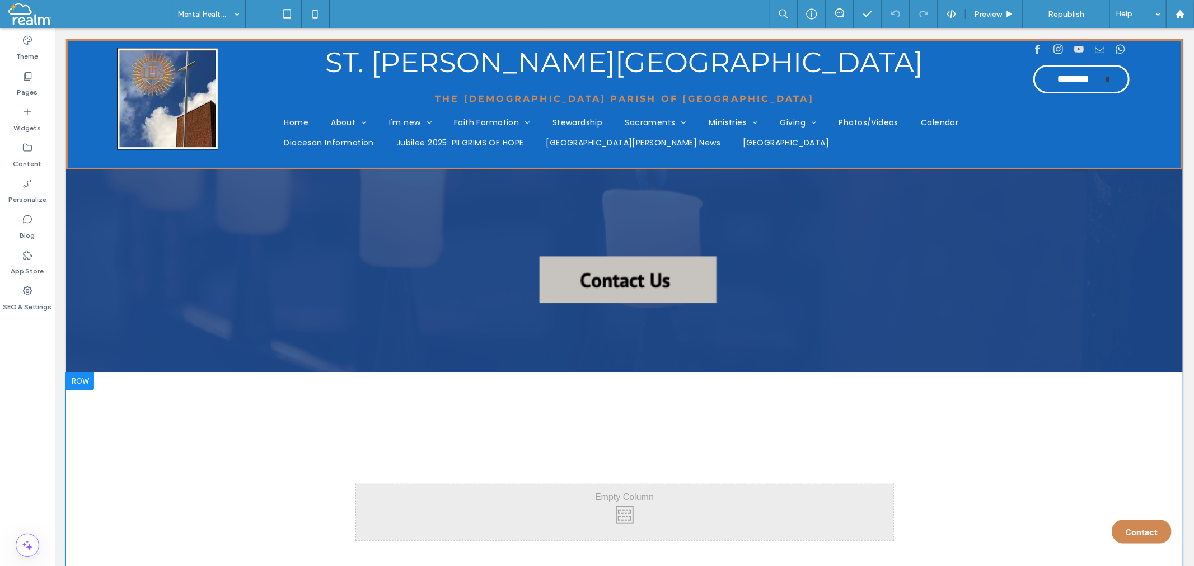
scroll to position [435, 0]
click at [74, 379] on div at bounding box center [79, 381] width 28 height 18
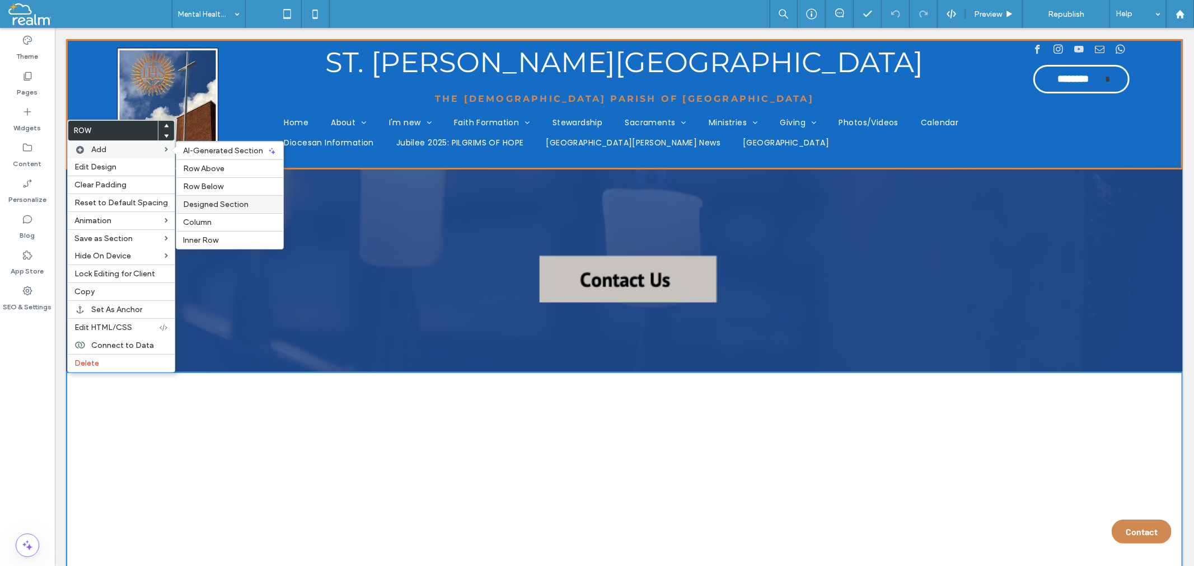
click at [193, 203] on span "Designed Section" at bounding box center [215, 205] width 65 height 10
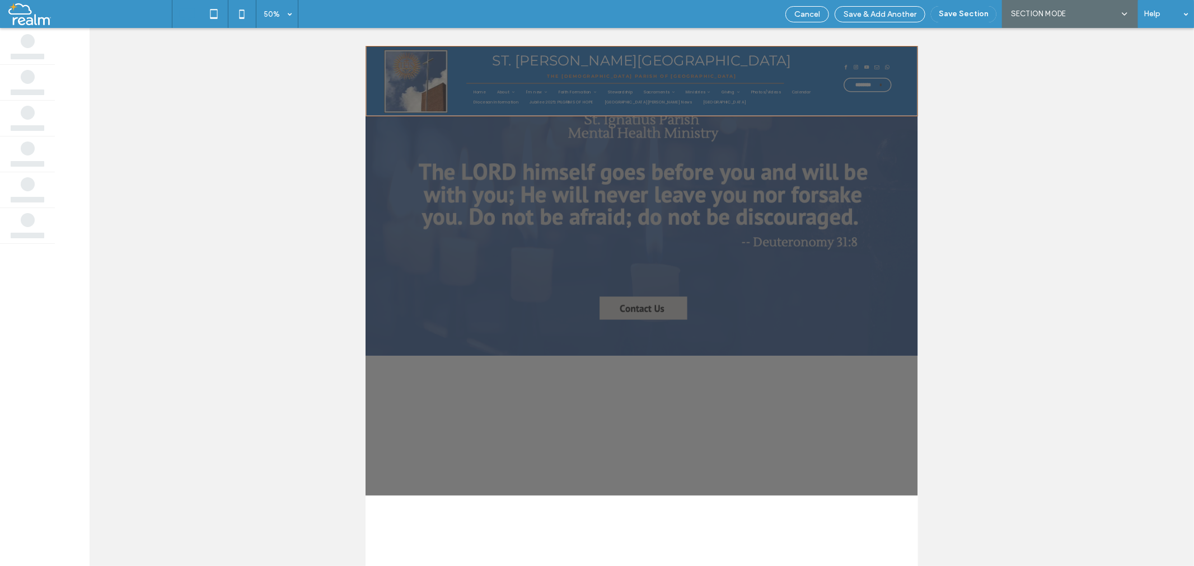
scroll to position [0, 0]
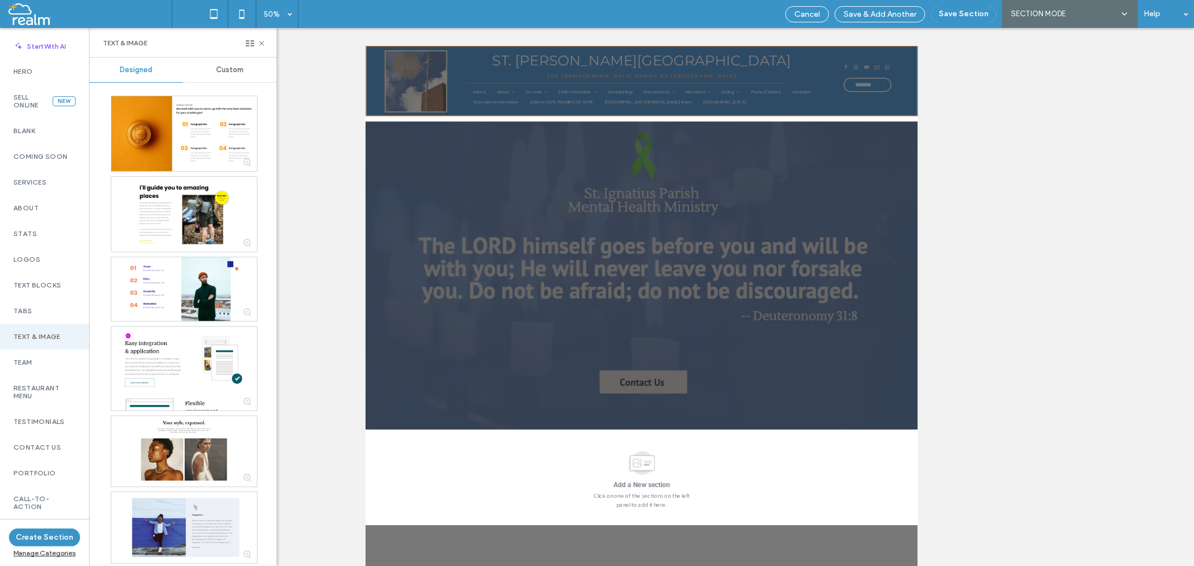
click at [47, 333] on label "Text & Image" at bounding box center [44, 337] width 62 height 8
click at [29, 334] on label "Text & Image" at bounding box center [44, 337] width 62 height 8
click at [26, 310] on label "Tabs" at bounding box center [44, 311] width 62 height 8
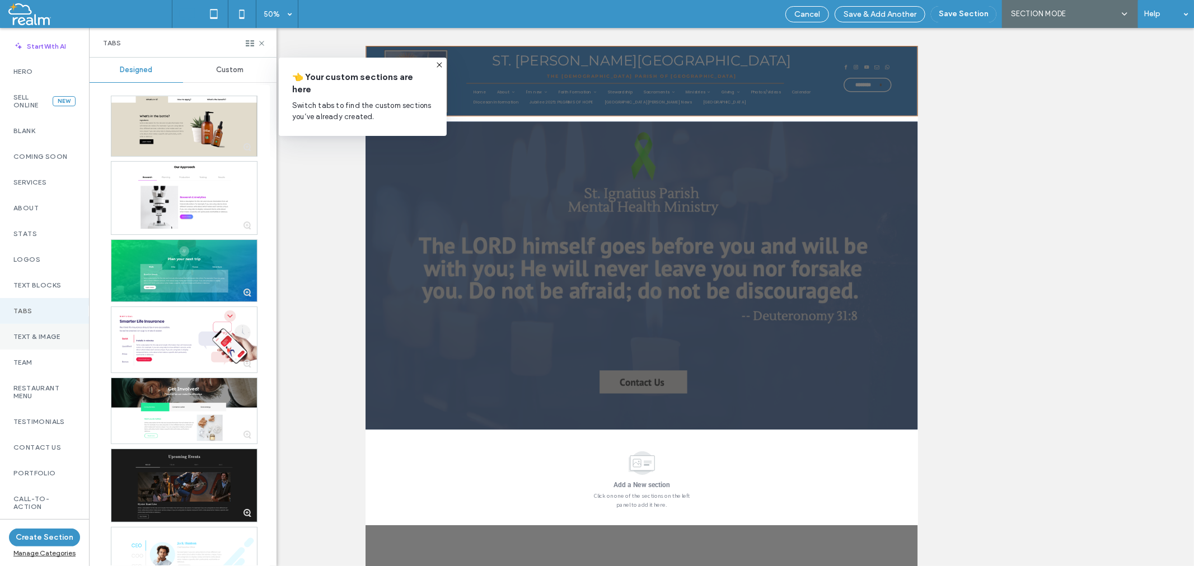
click at [24, 330] on div "Text & Image" at bounding box center [44, 337] width 89 height 26
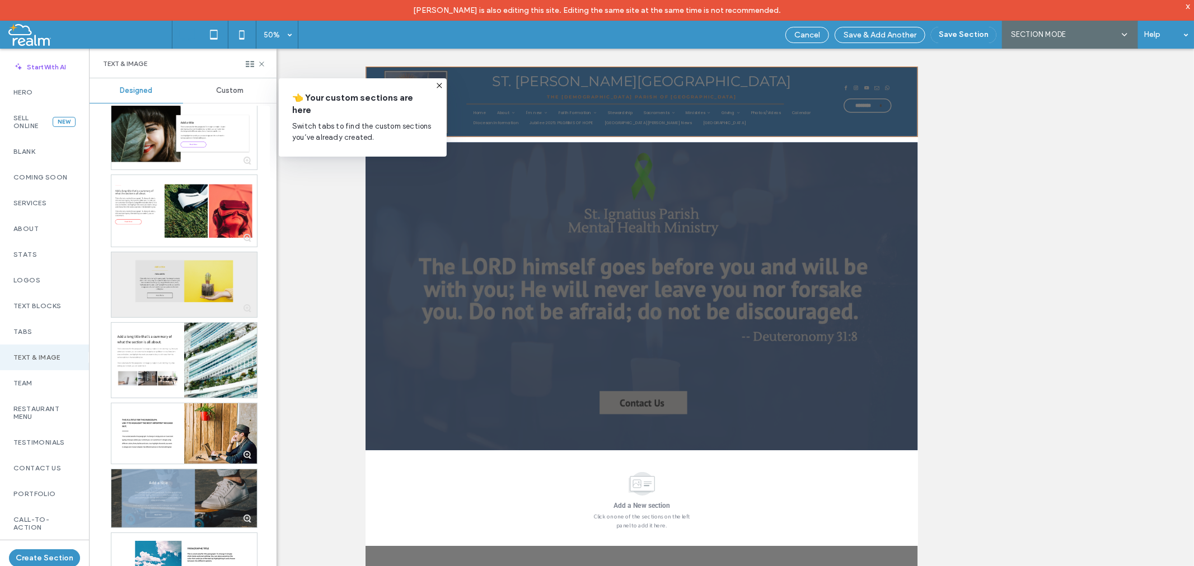
scroll to position [798, 0]
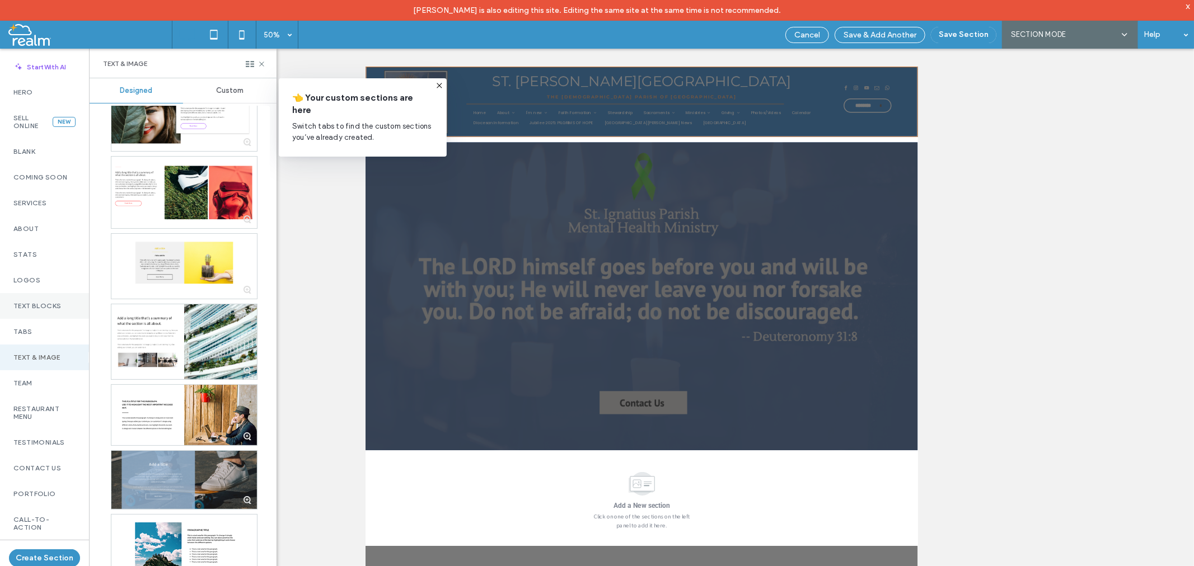
click at [28, 304] on label "Text Blocks" at bounding box center [44, 306] width 62 height 8
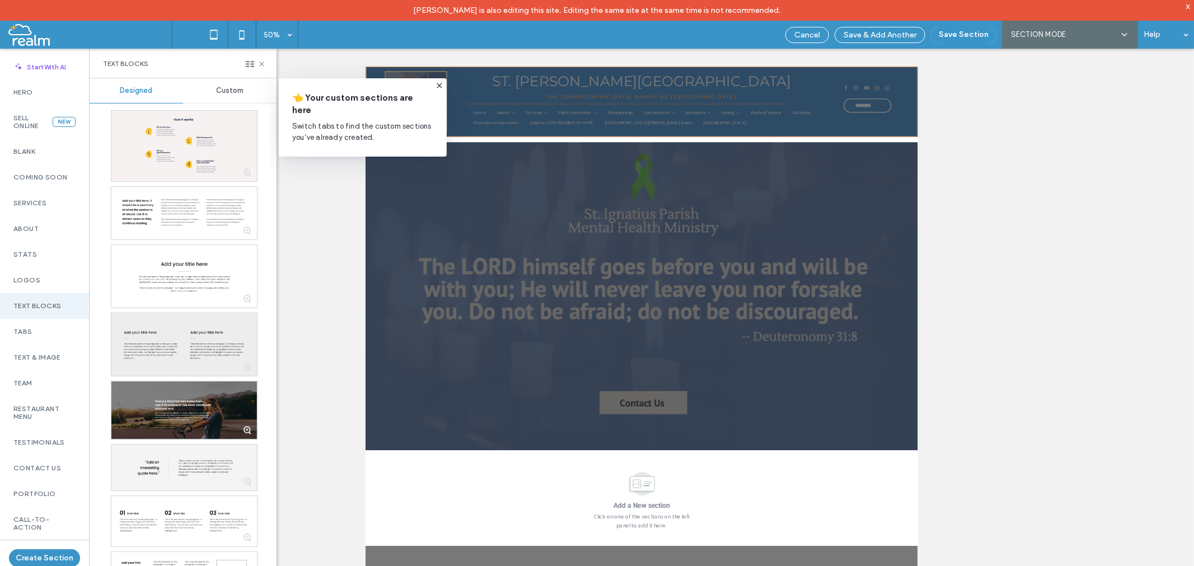
scroll to position [337, 0]
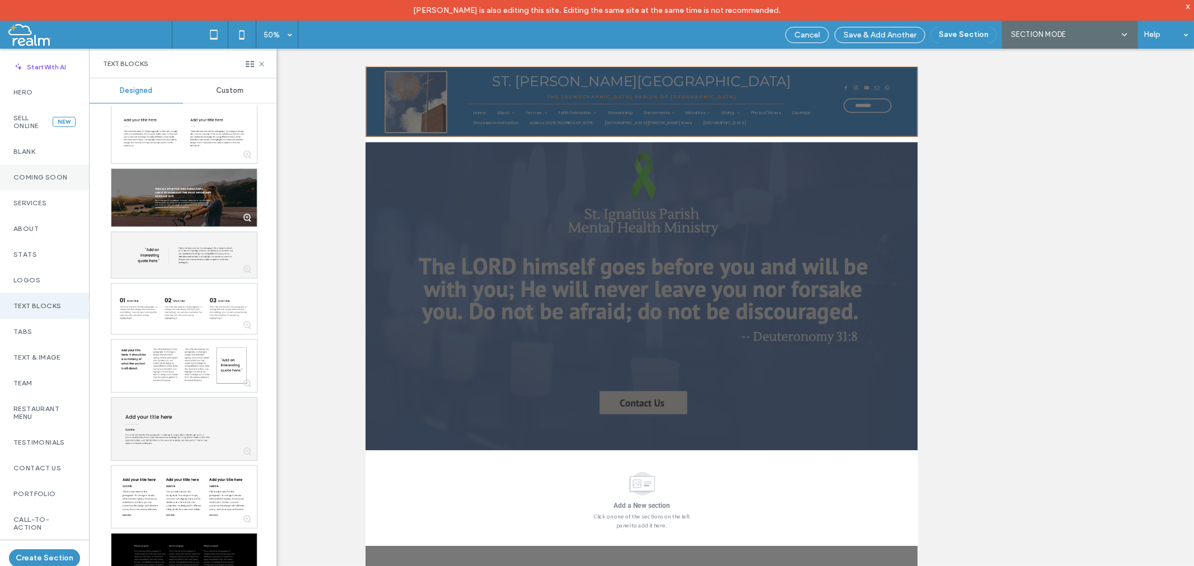
click at [32, 182] on div "Coming Soon" at bounding box center [44, 178] width 89 height 26
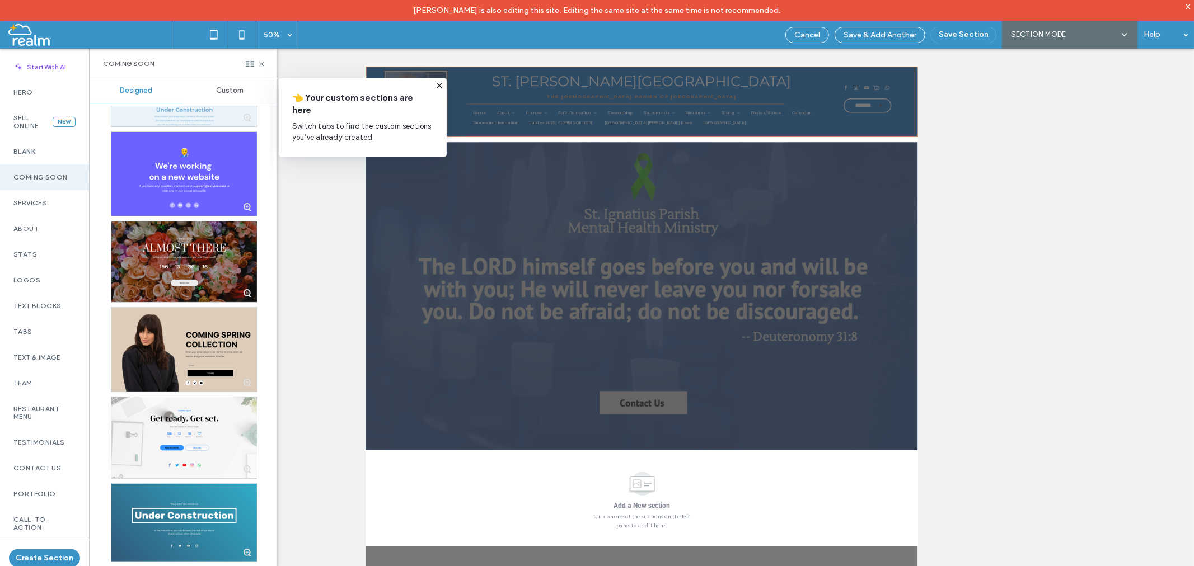
scroll to position [215, 0]
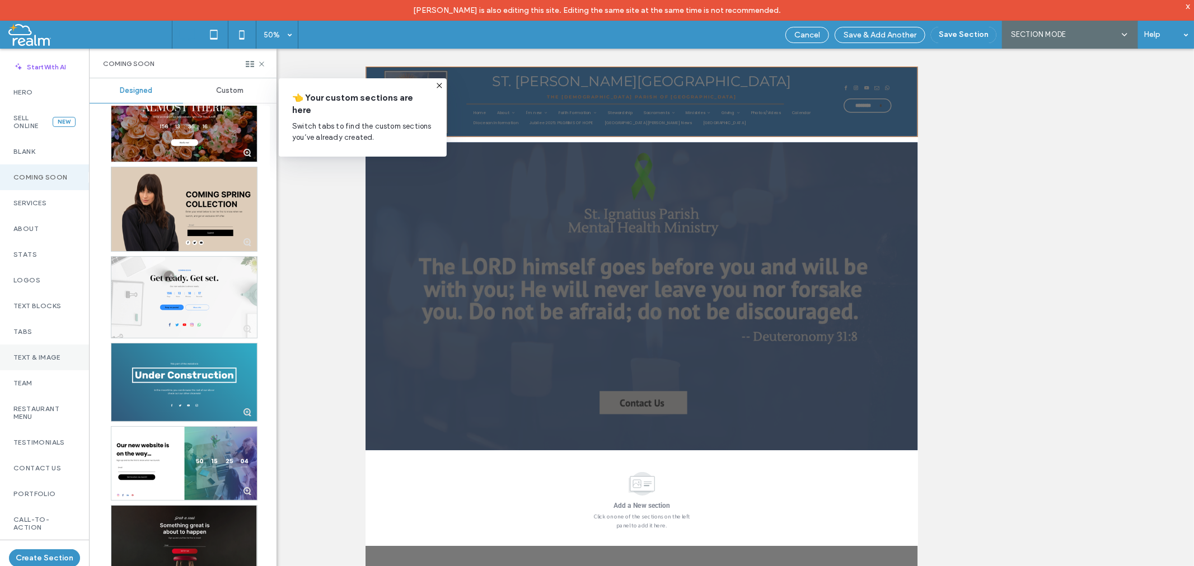
click at [46, 357] on label "Text & Image" at bounding box center [44, 358] width 62 height 8
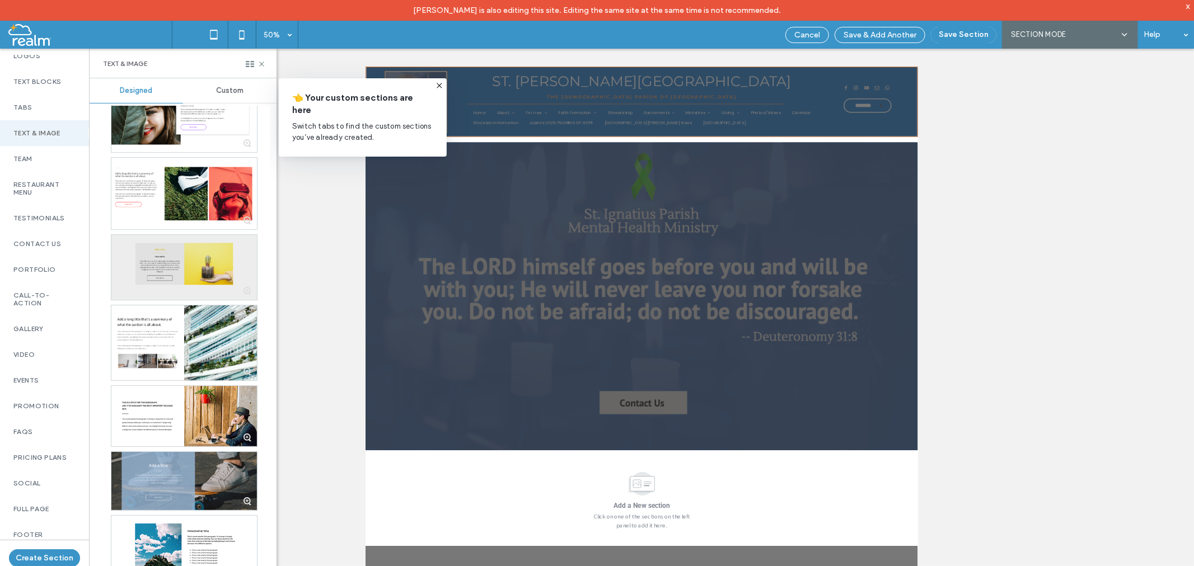
scroll to position [798, 0]
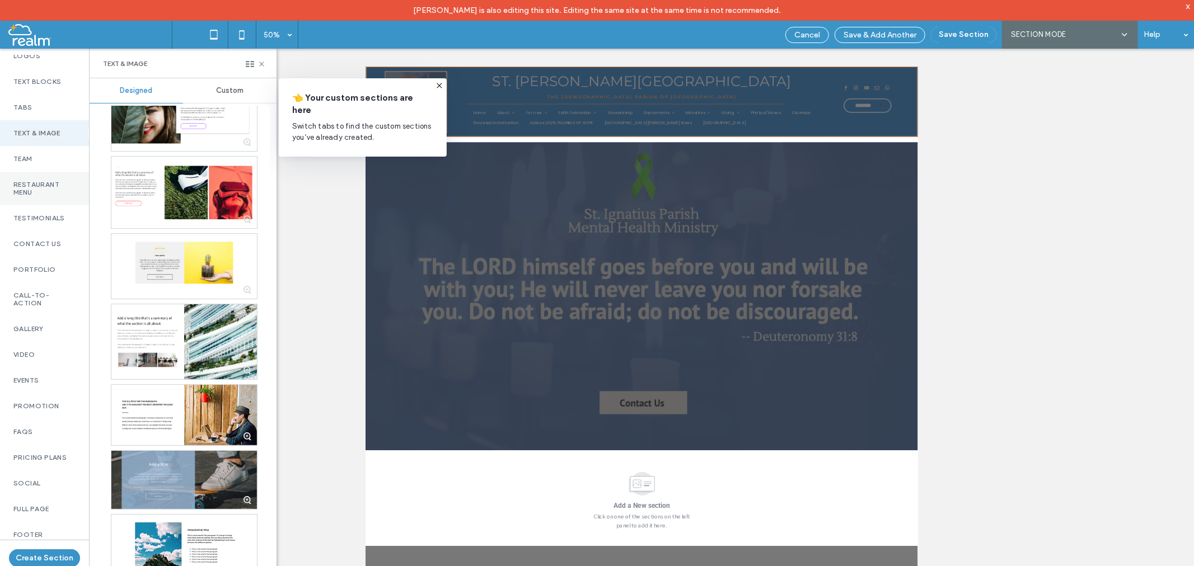
click at [25, 186] on label "Restaurant Menu" at bounding box center [44, 189] width 62 height 16
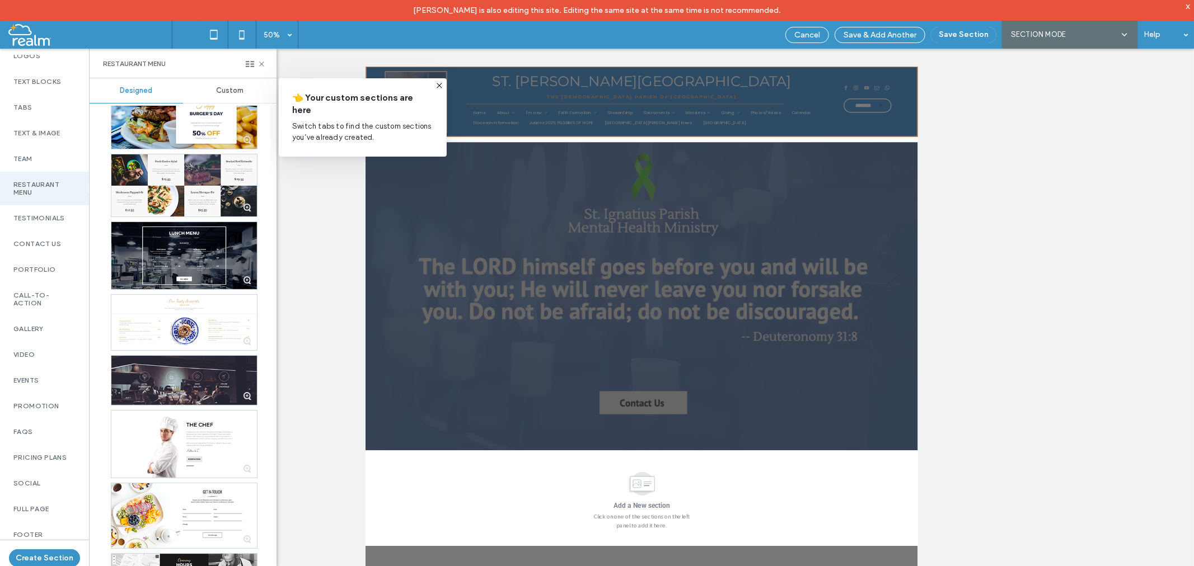
scroll to position [429, 0]
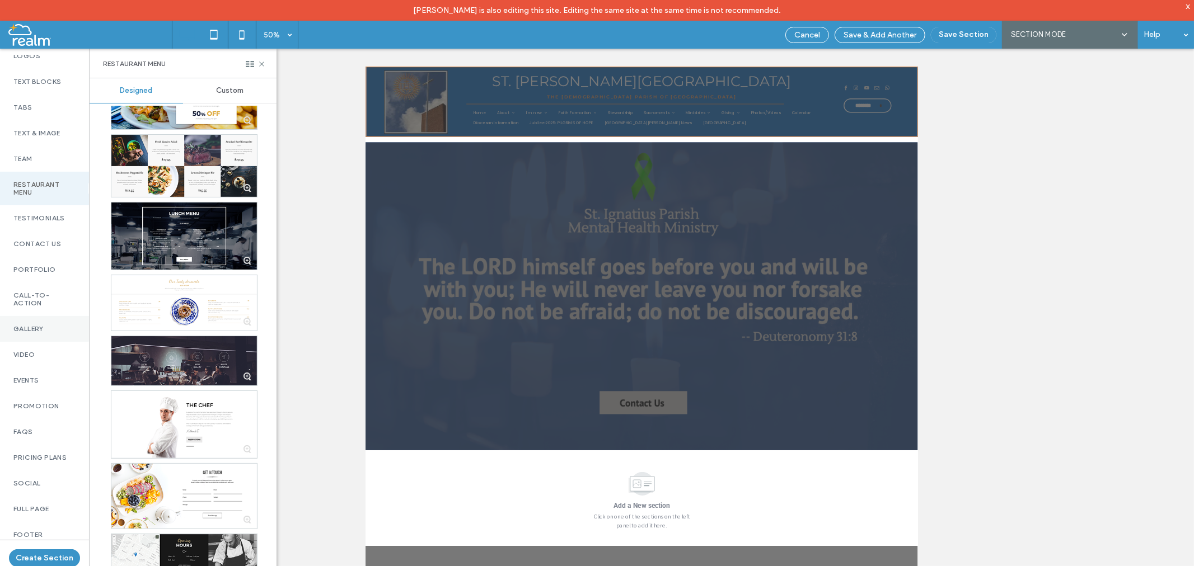
click at [35, 325] on label "Gallery" at bounding box center [44, 329] width 62 height 8
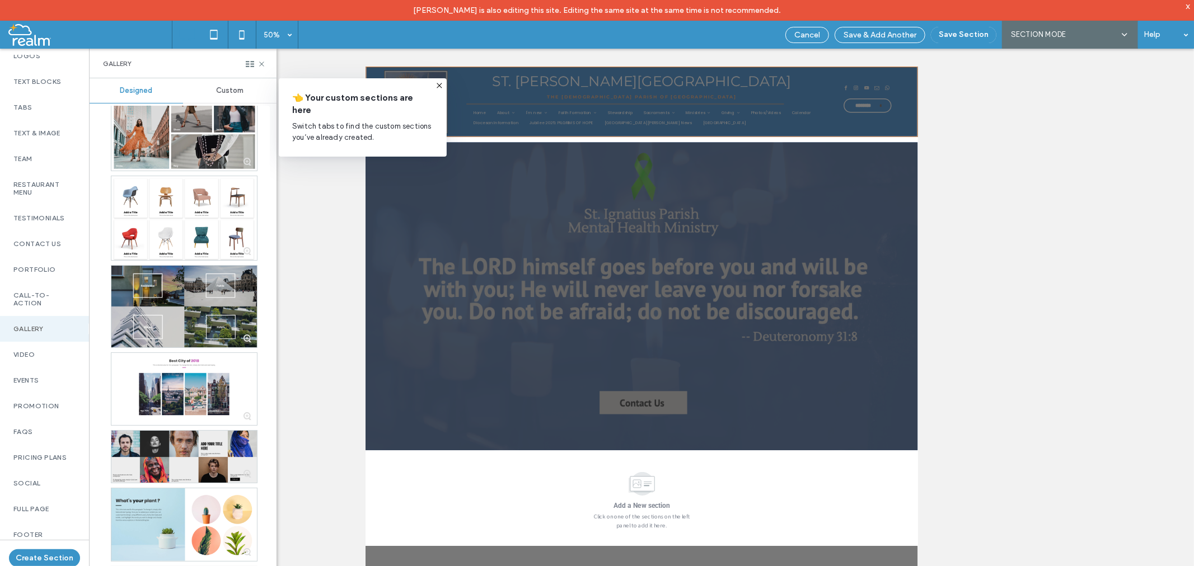
scroll to position [0, 0]
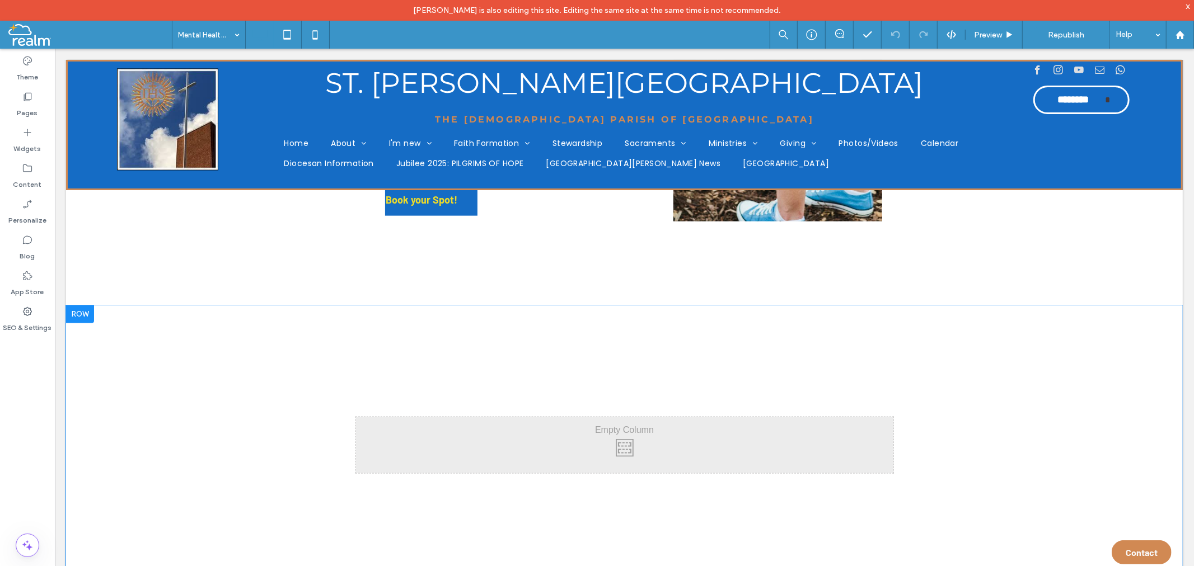
scroll to position [1244, 0]
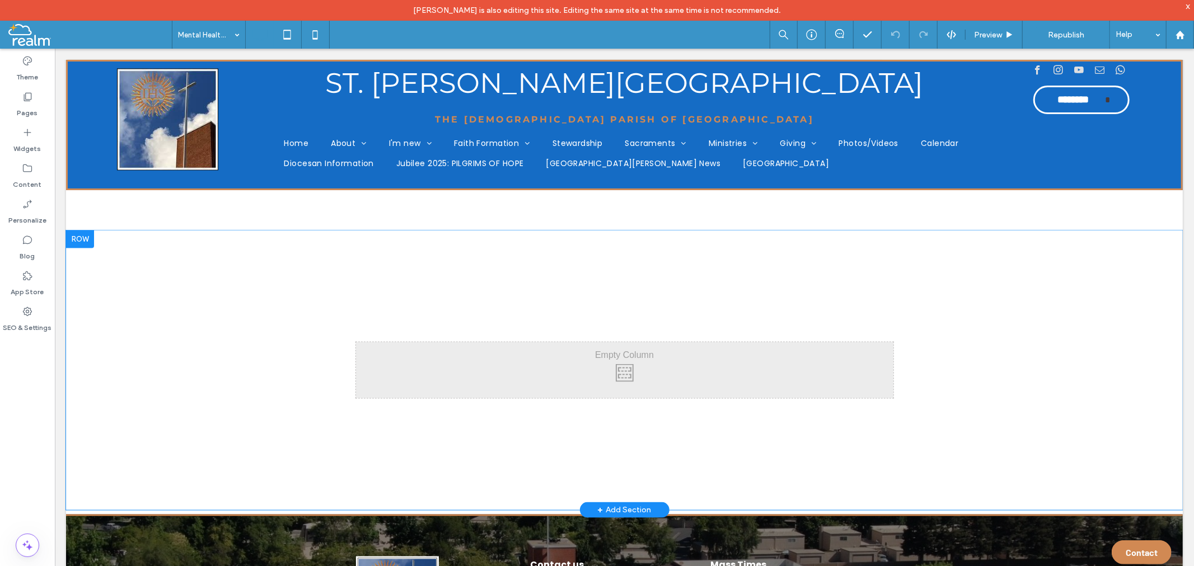
click at [80, 235] on div at bounding box center [79, 239] width 28 height 18
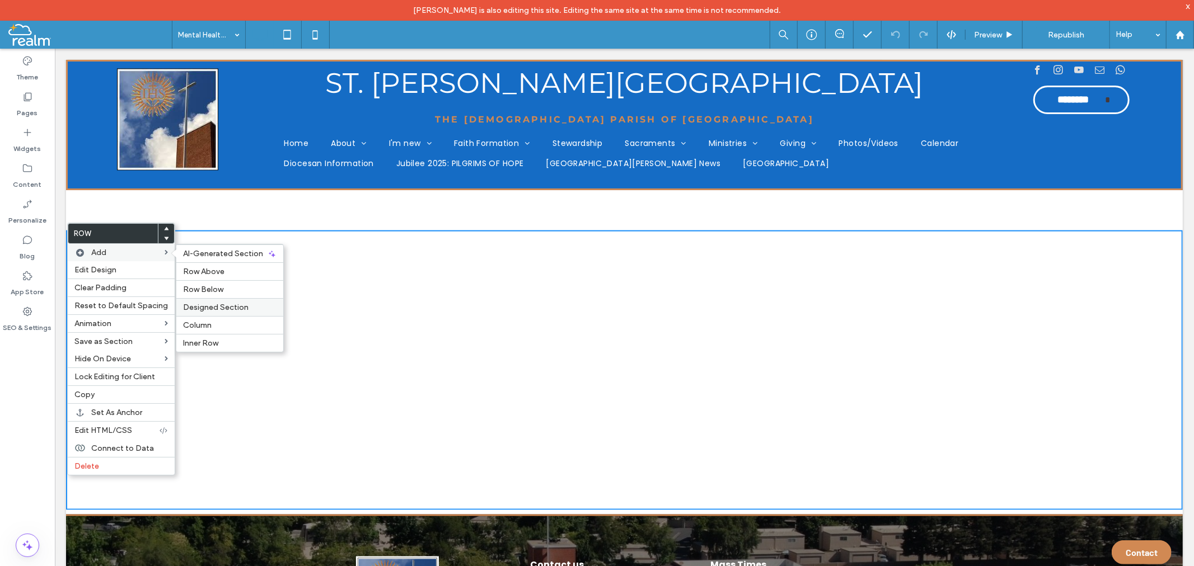
click at [224, 310] on span "Designed Section" at bounding box center [215, 308] width 65 height 10
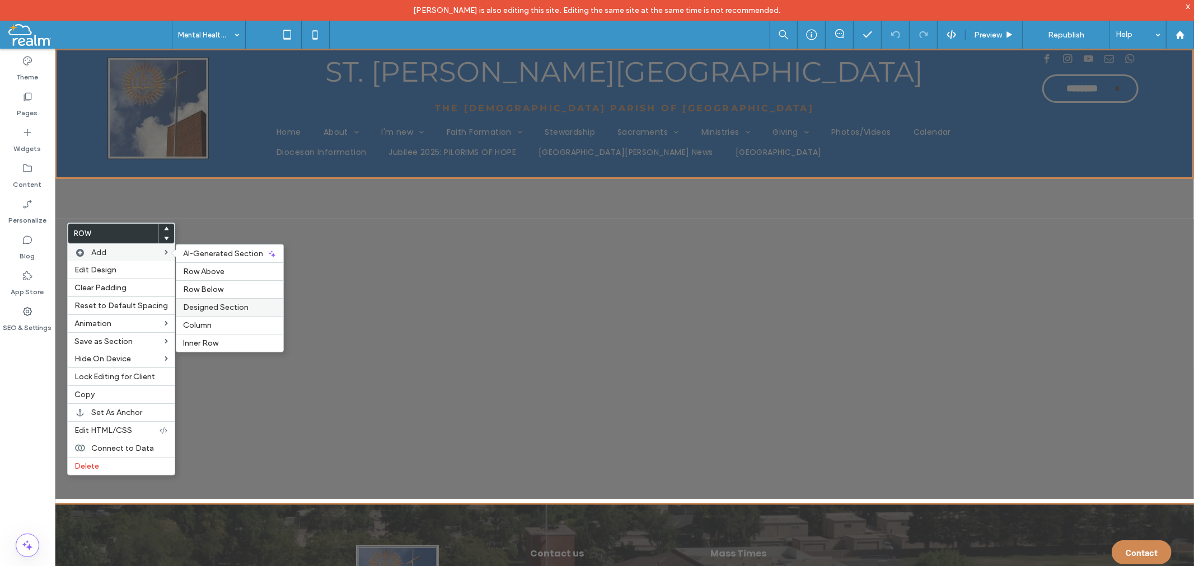
scroll to position [519, 0]
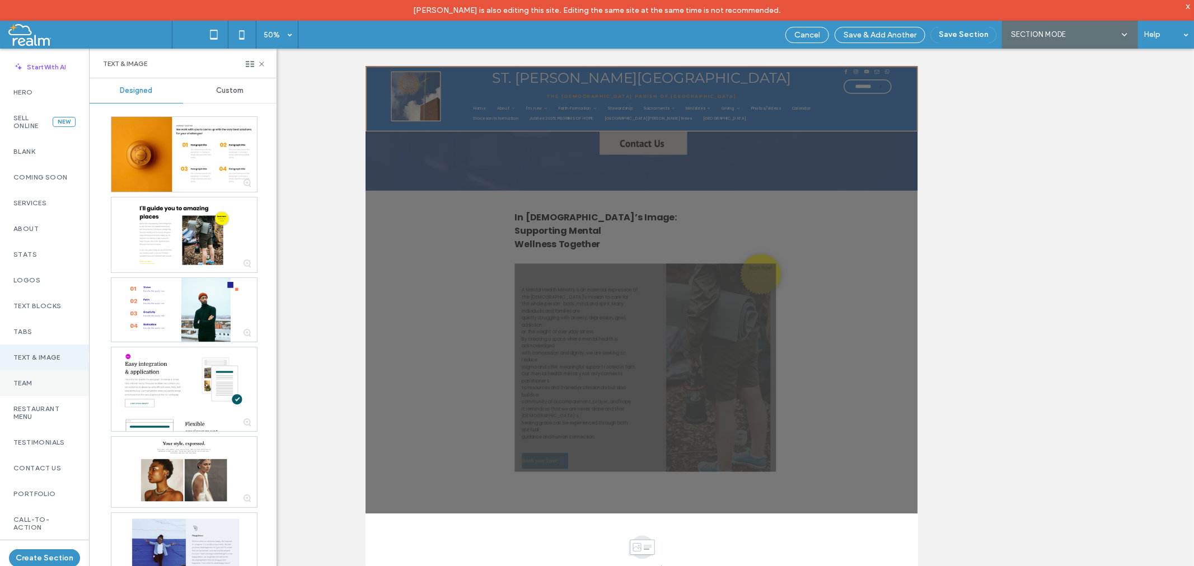
click at [28, 378] on div "Team" at bounding box center [44, 384] width 89 height 26
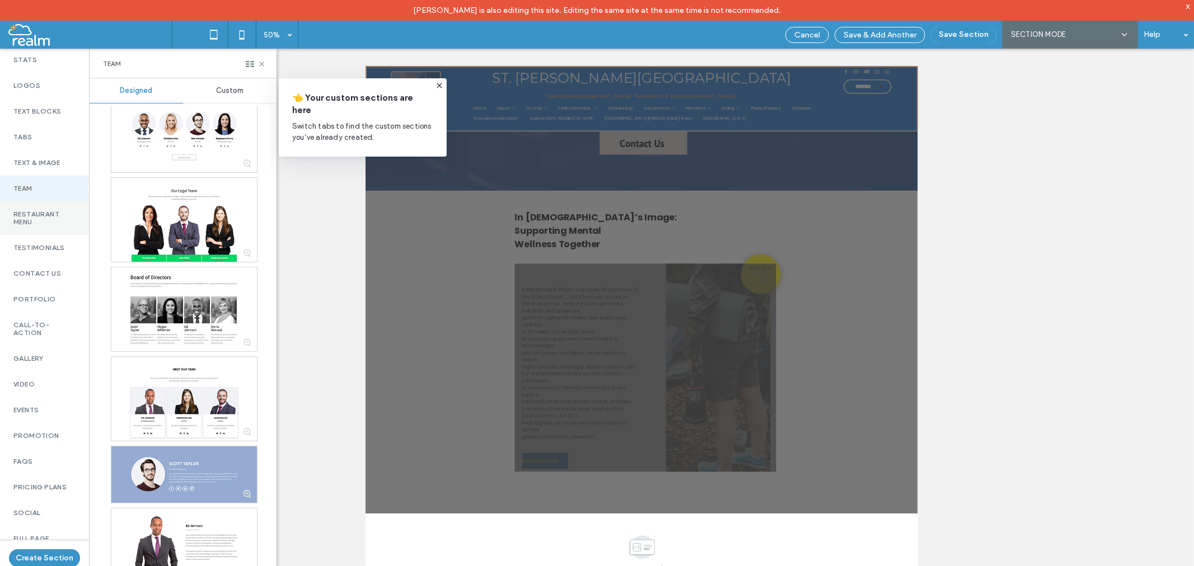
scroll to position [229, 0]
click at [27, 498] on div "Full Page" at bounding box center [44, 509] width 89 height 26
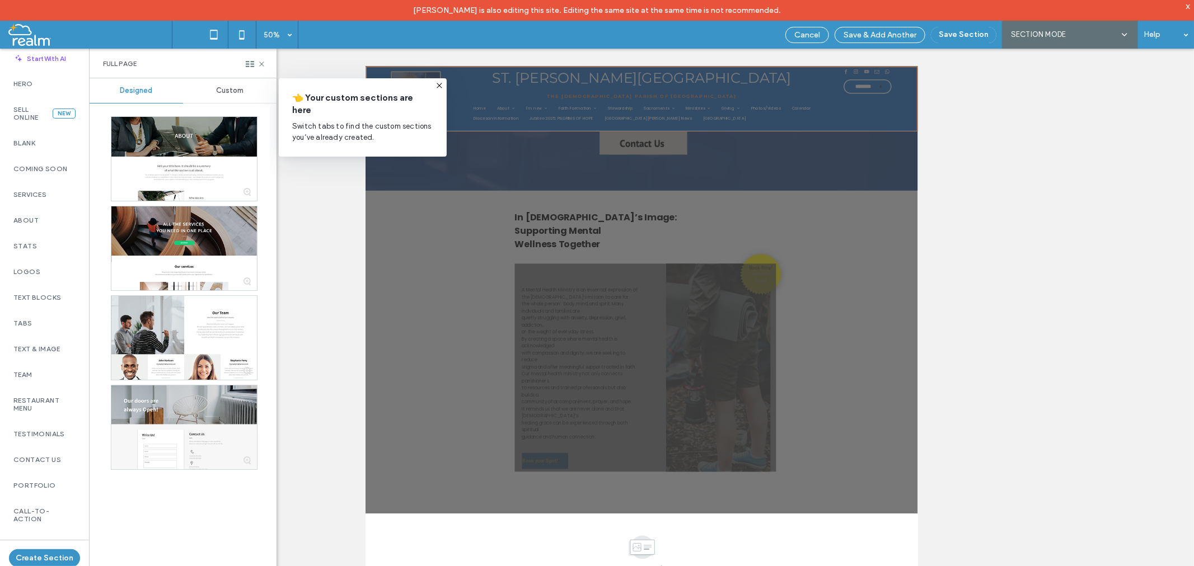
scroll to position [0, 0]
click at [34, 205] on label "Services" at bounding box center [44, 203] width 62 height 8
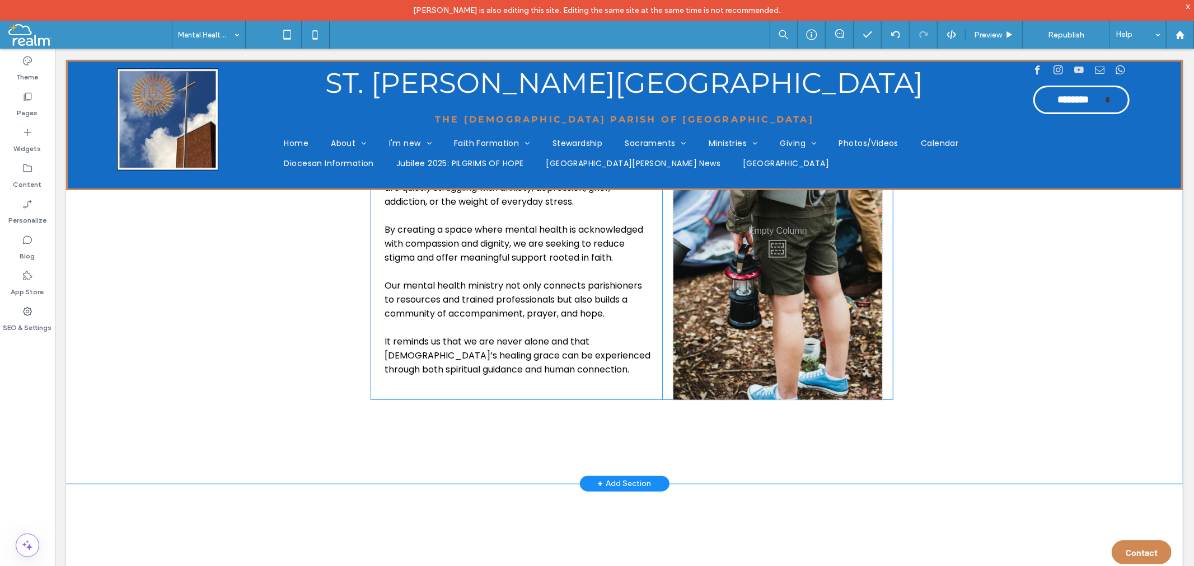
scroll to position [1119, 0]
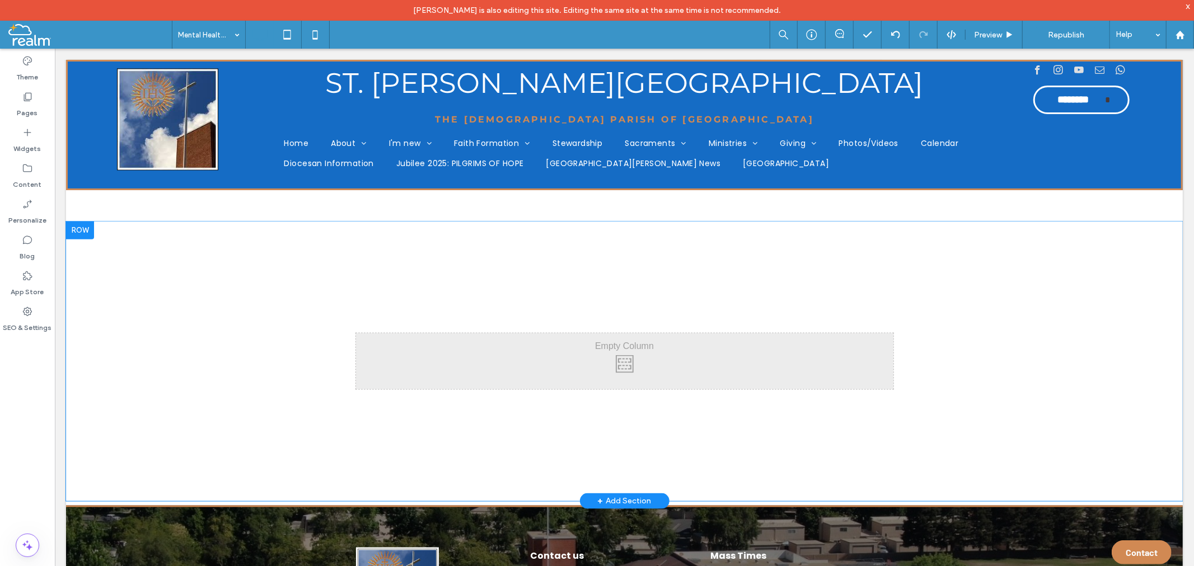
click at [74, 221] on div at bounding box center [79, 230] width 28 height 18
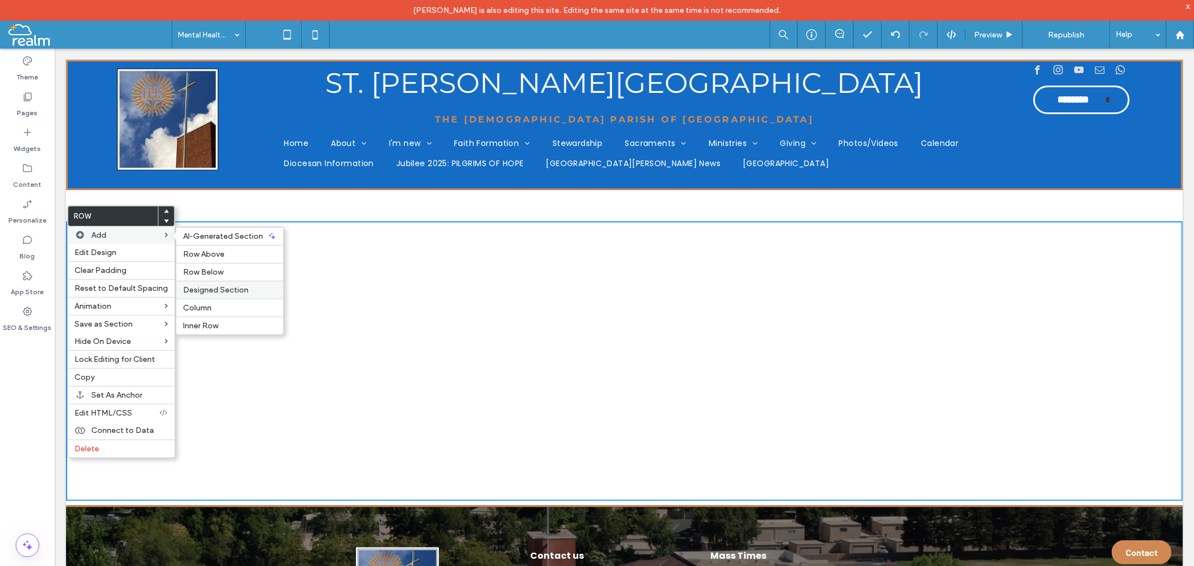
click at [196, 292] on span "Designed Section" at bounding box center [215, 290] width 65 height 10
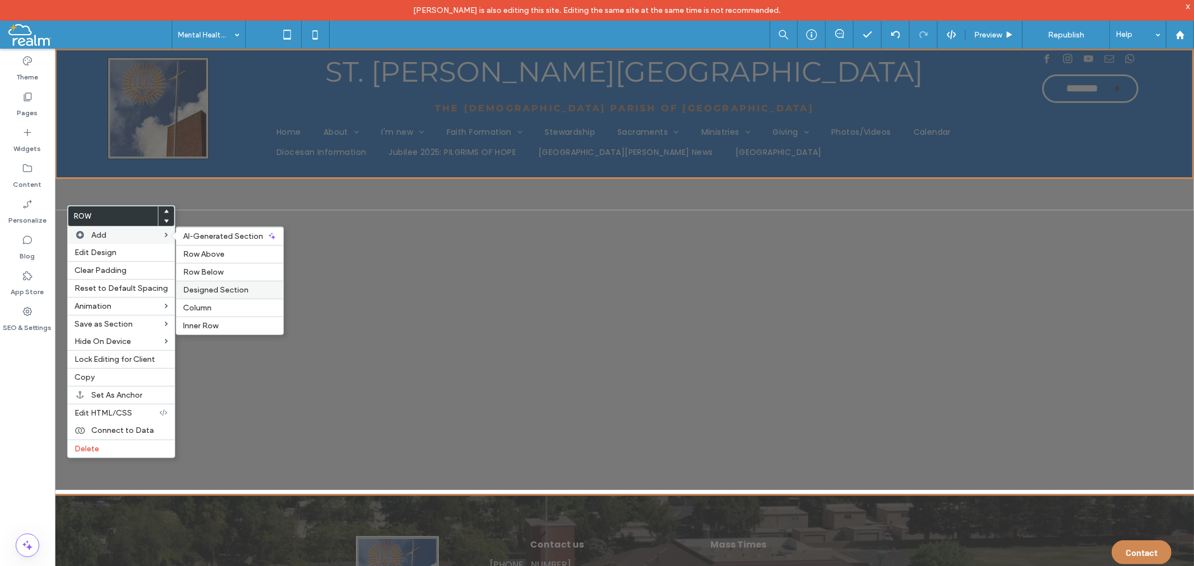
scroll to position [378, 0]
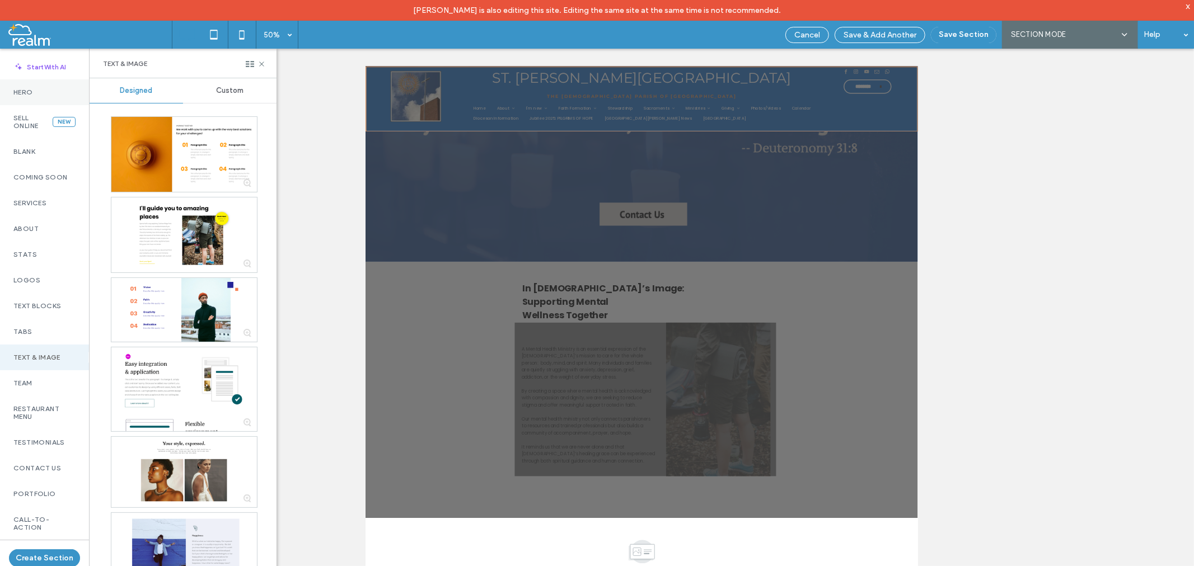
click at [43, 91] on label "Hero" at bounding box center [44, 92] width 62 height 8
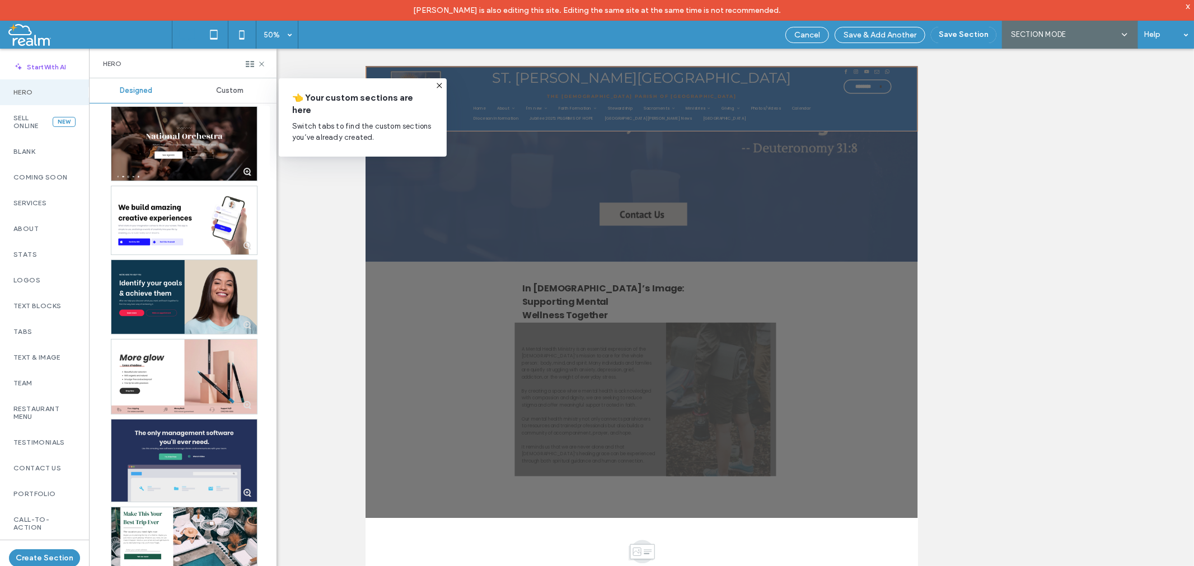
scroll to position [746, 0]
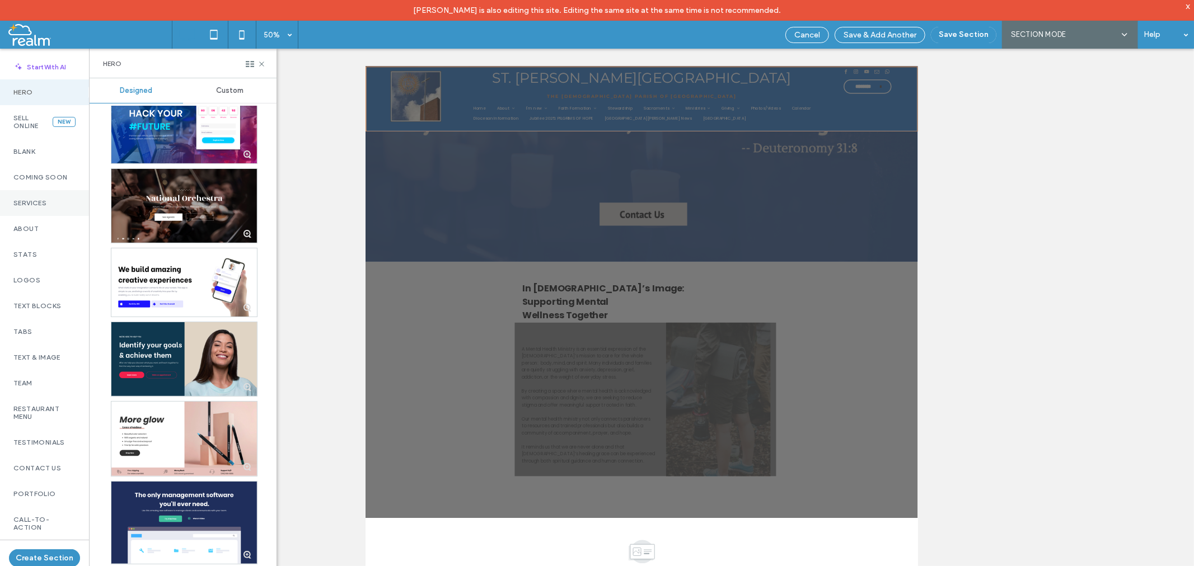
click at [29, 196] on div "Services" at bounding box center [44, 203] width 89 height 26
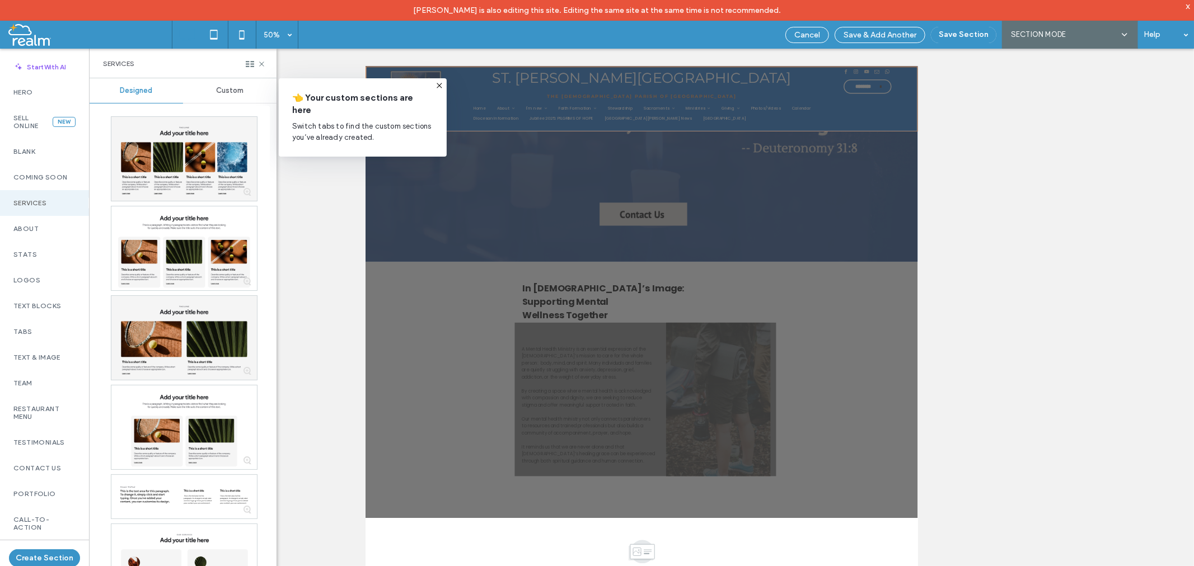
click at [441, 85] on icon at bounding box center [439, 85] width 9 height 9
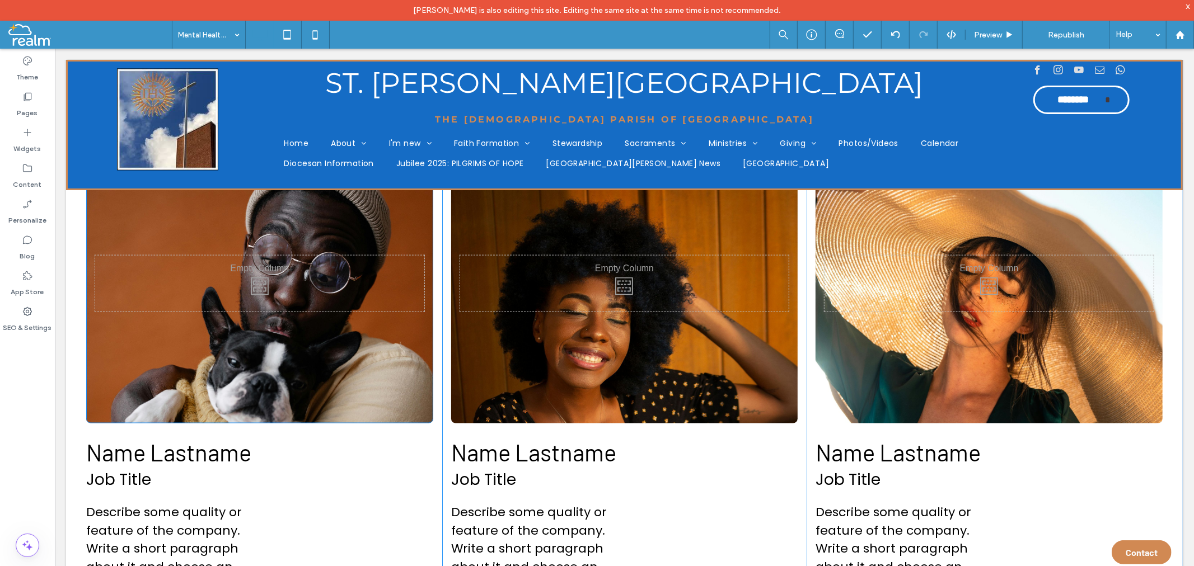
scroll to position [1306, 0]
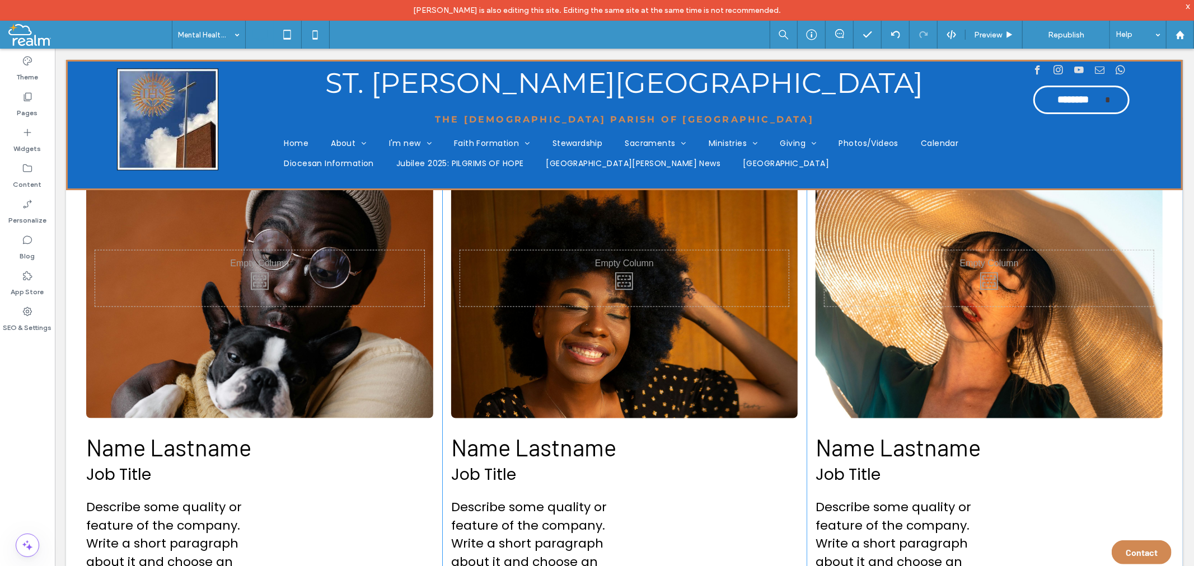
click at [67, 386] on div "Click To Paste Name Lastname Job Title Describe some quality or feature of the …" at bounding box center [623, 405] width 1117 height 575
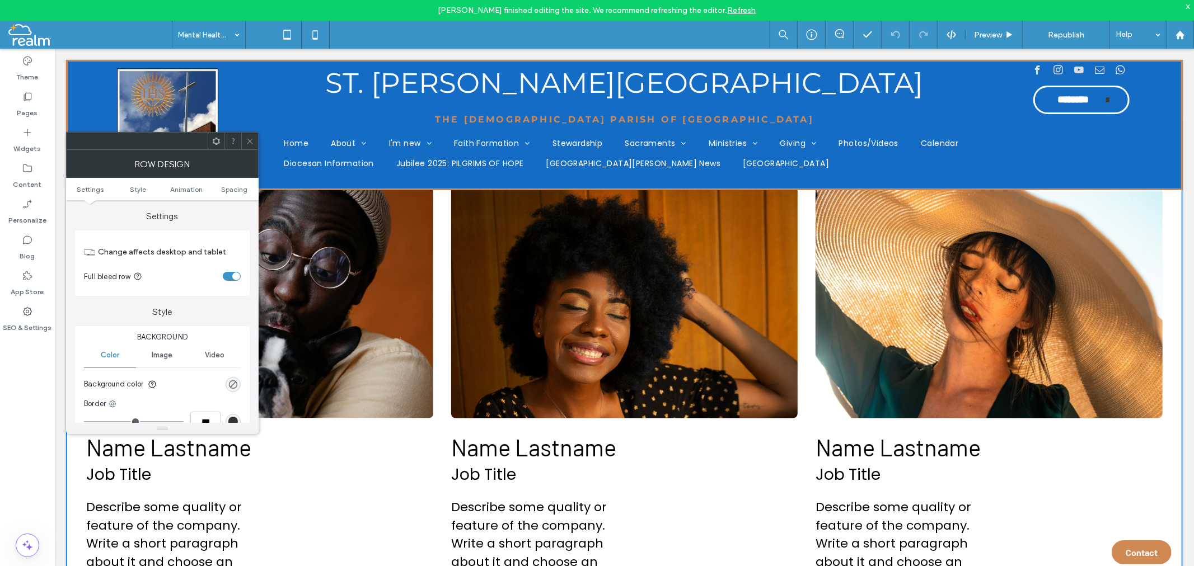
scroll to position [62, 0]
